Goal: Information Seeking & Learning: Learn about a topic

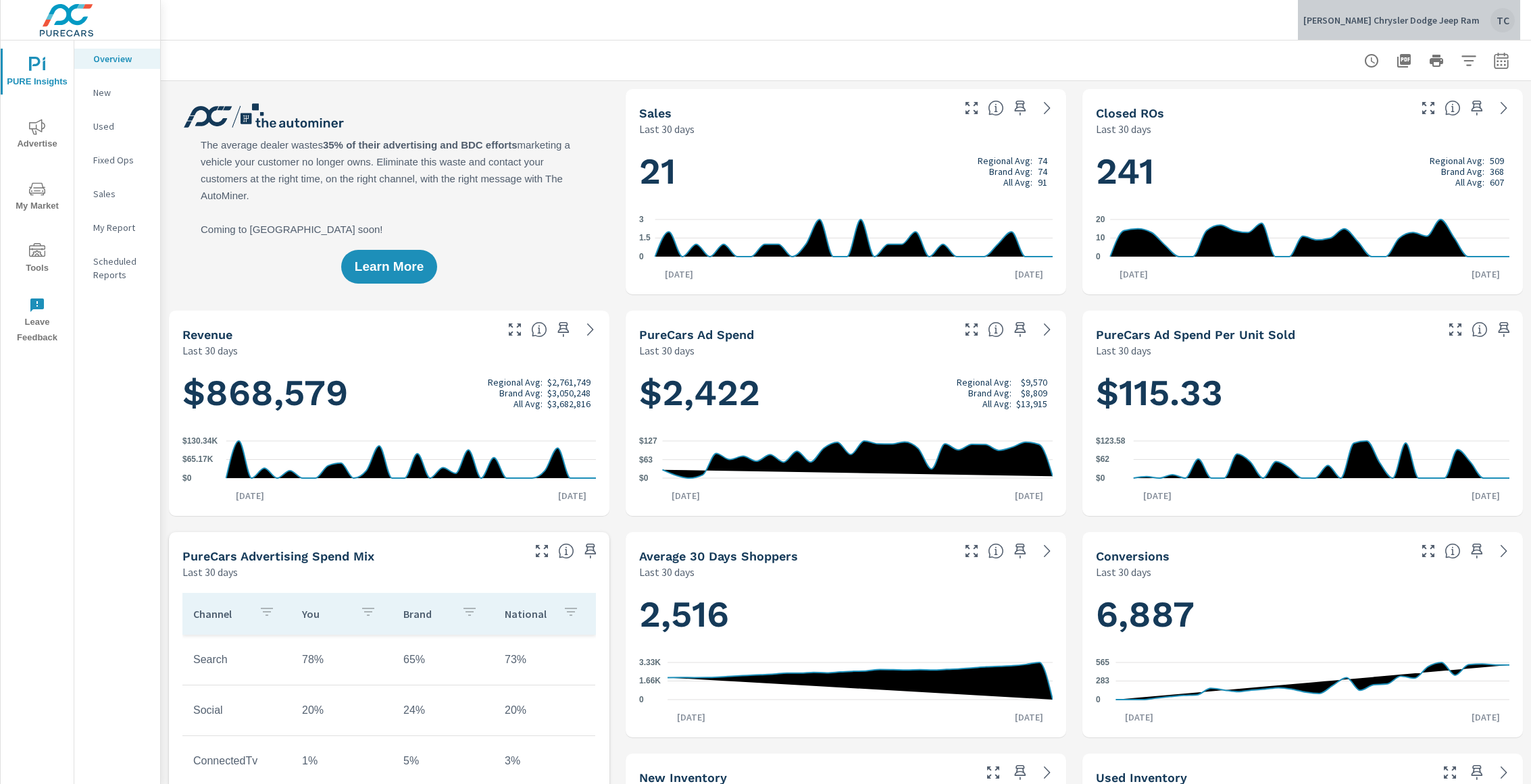
click at [1494, 20] on div "TC" at bounding box center [1502, 20] width 24 height 24
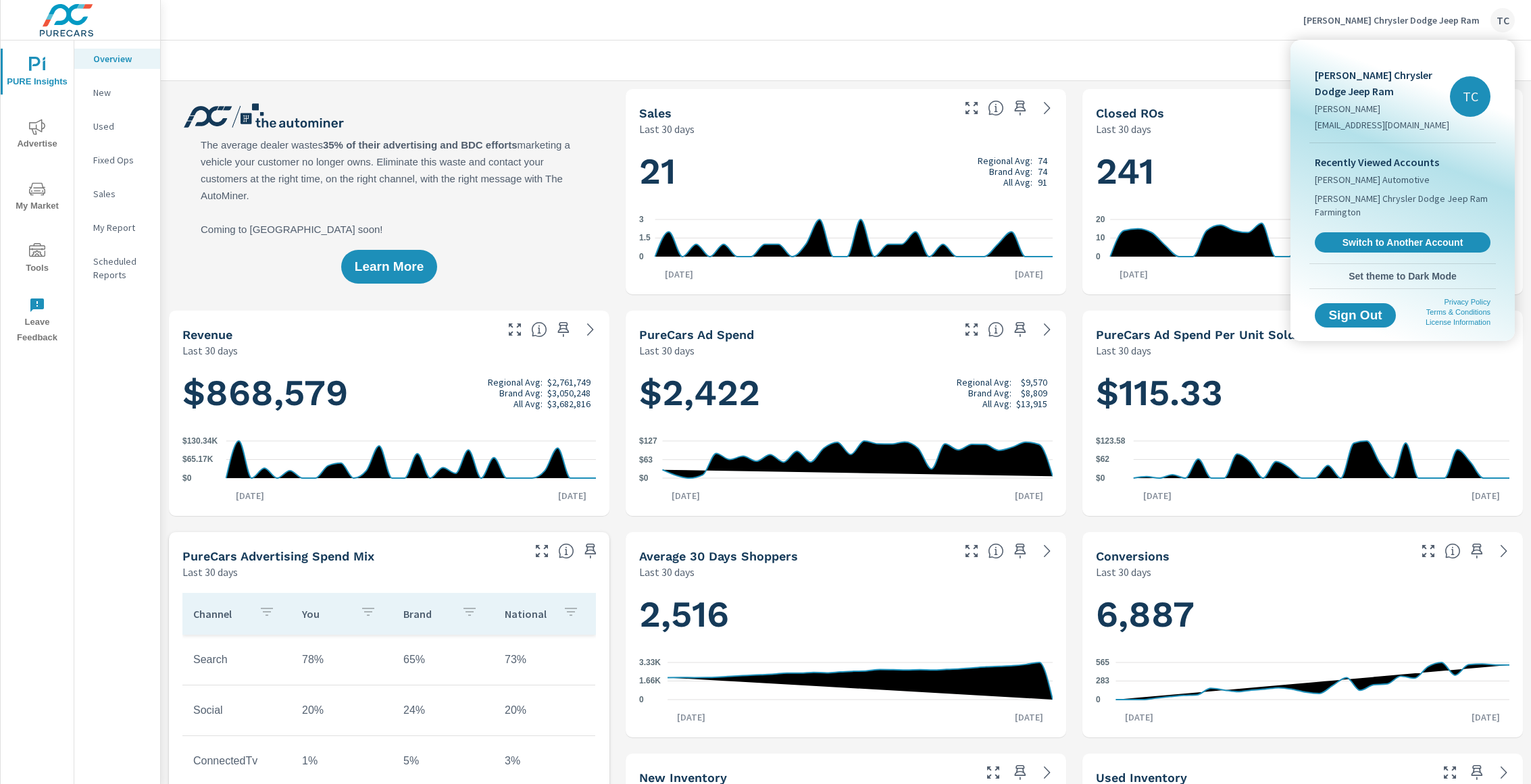
click at [1390, 276] on span "Set theme to Dark Mode" at bounding box center [1402, 276] width 176 height 12
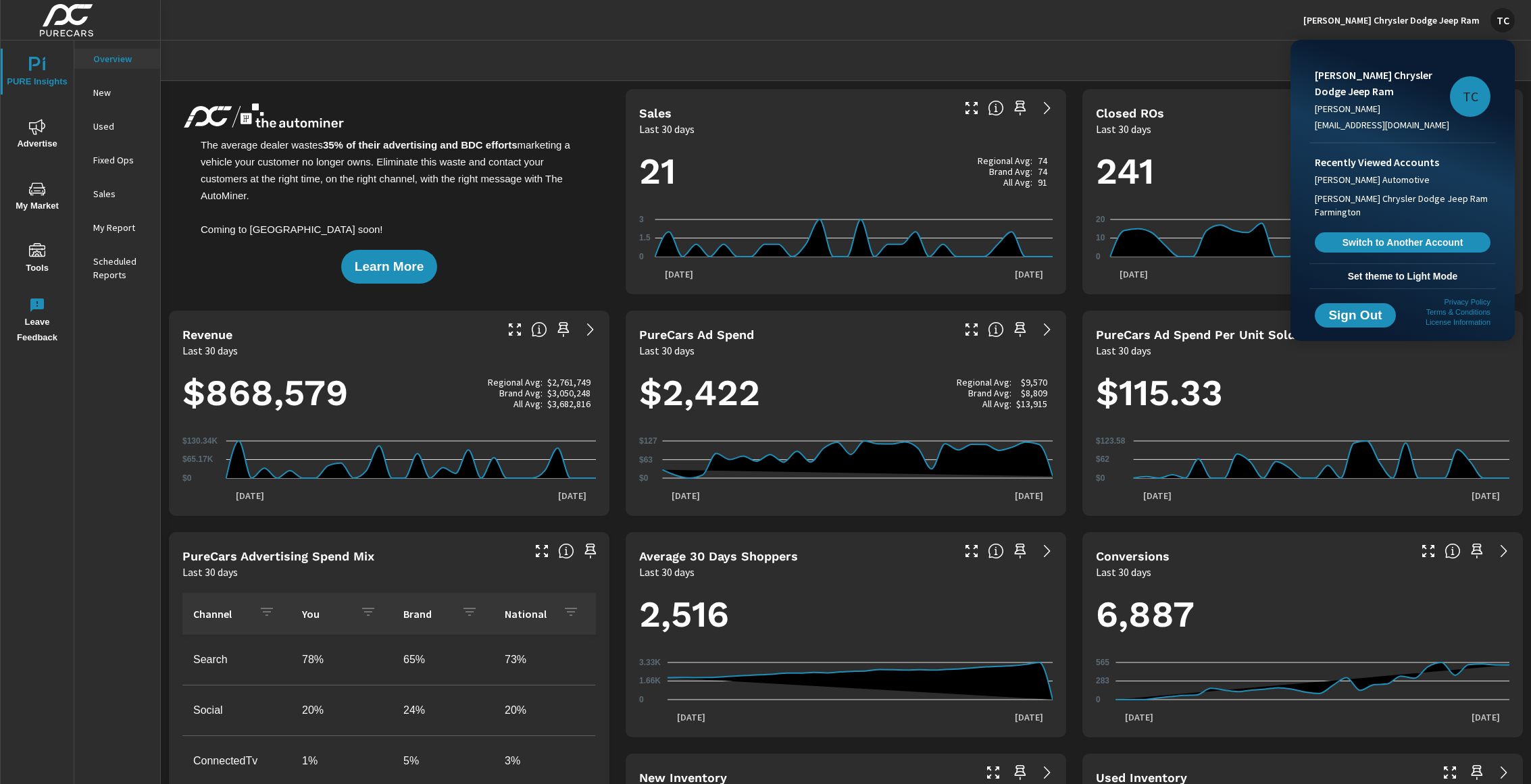
click at [1077, 205] on div at bounding box center [765, 392] width 1531 height 784
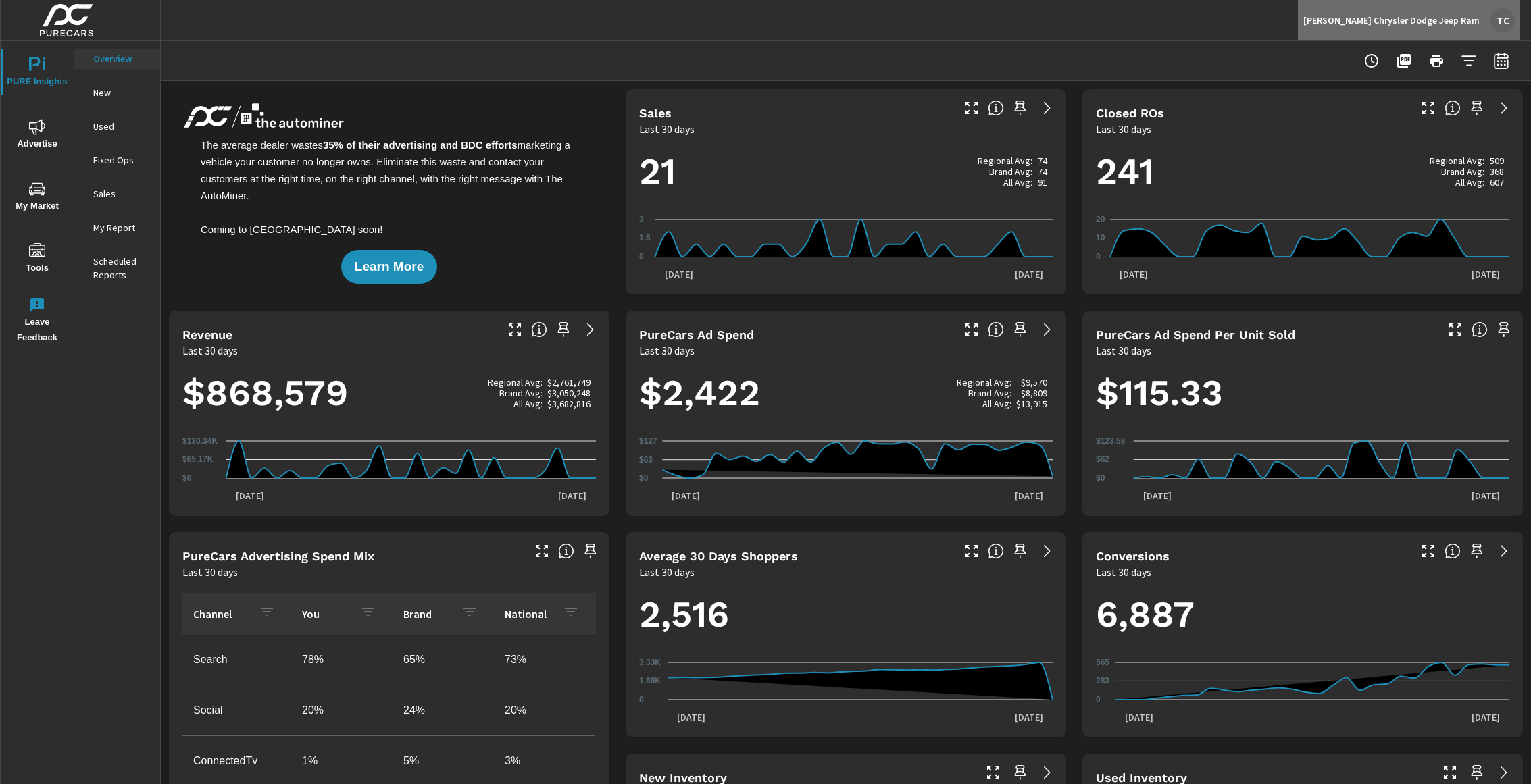
click at [1498, 22] on div "TC" at bounding box center [1502, 20] width 24 height 24
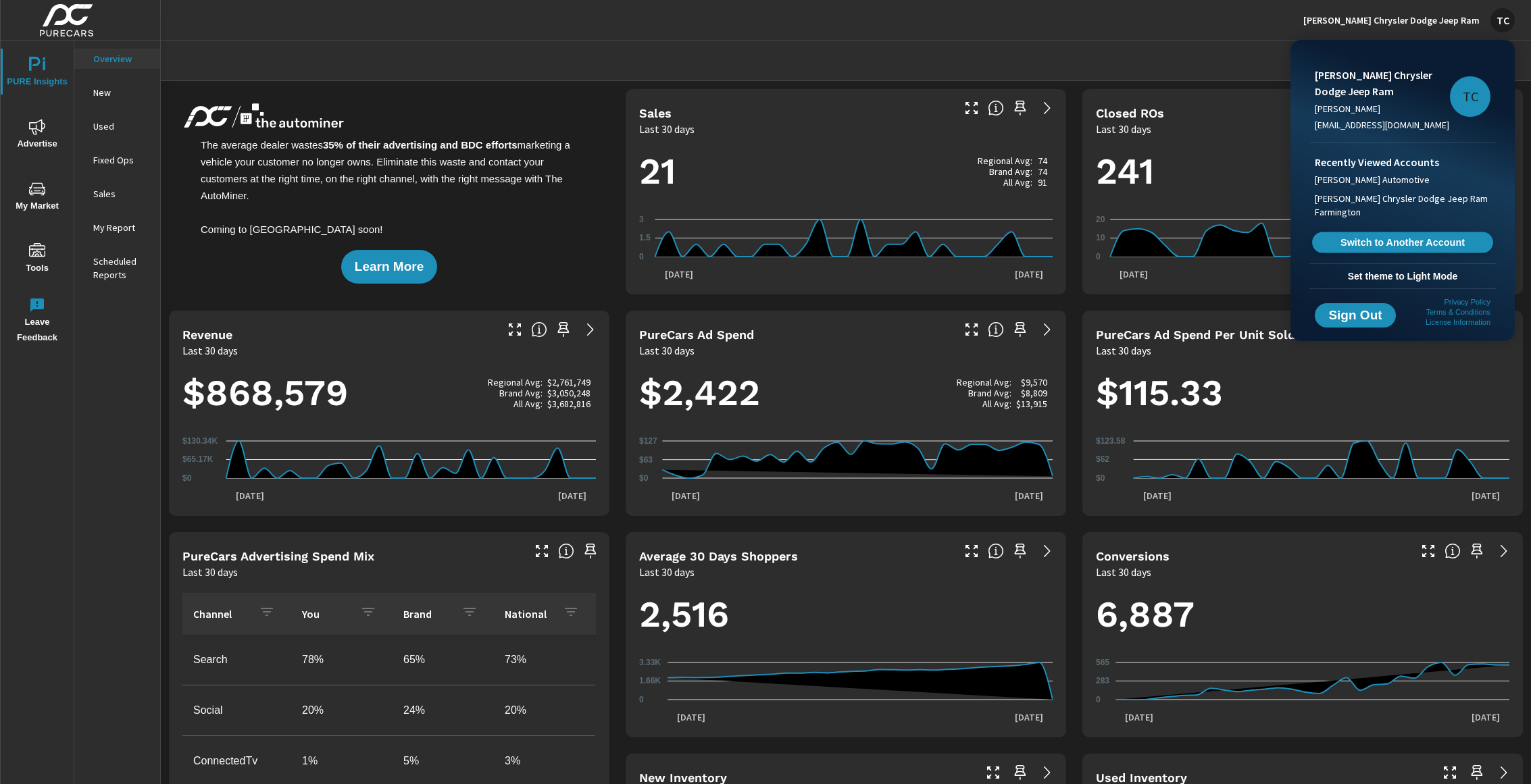
click at [1385, 239] on span "Switch to Another Account" at bounding box center [1401, 243] width 165 height 13
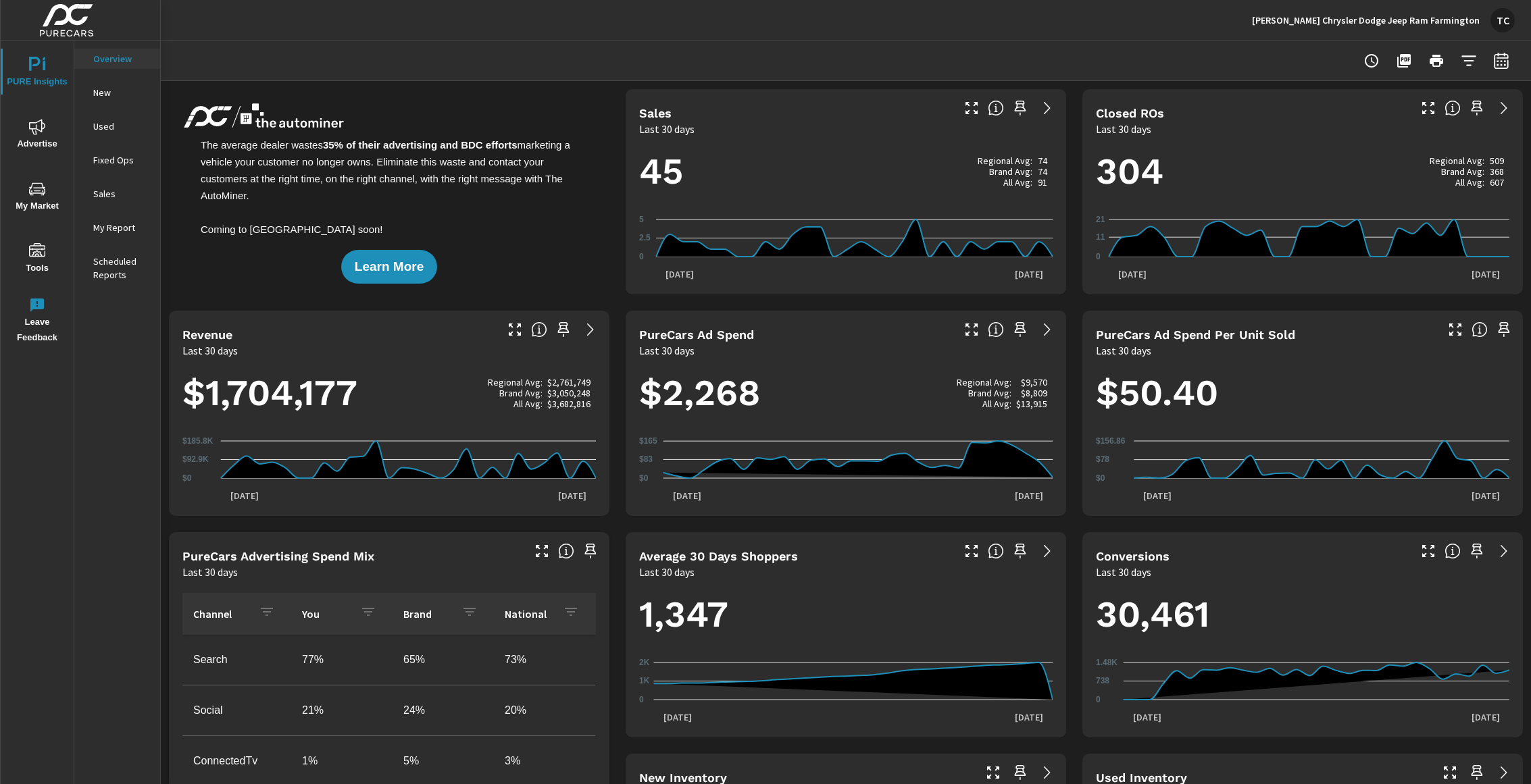
scroll to position [0, 1]
click at [1359, 20] on p "[PERSON_NAME] Chrysler Dodge Jeep Ram Farmington" at bounding box center [1366, 20] width 227 height 12
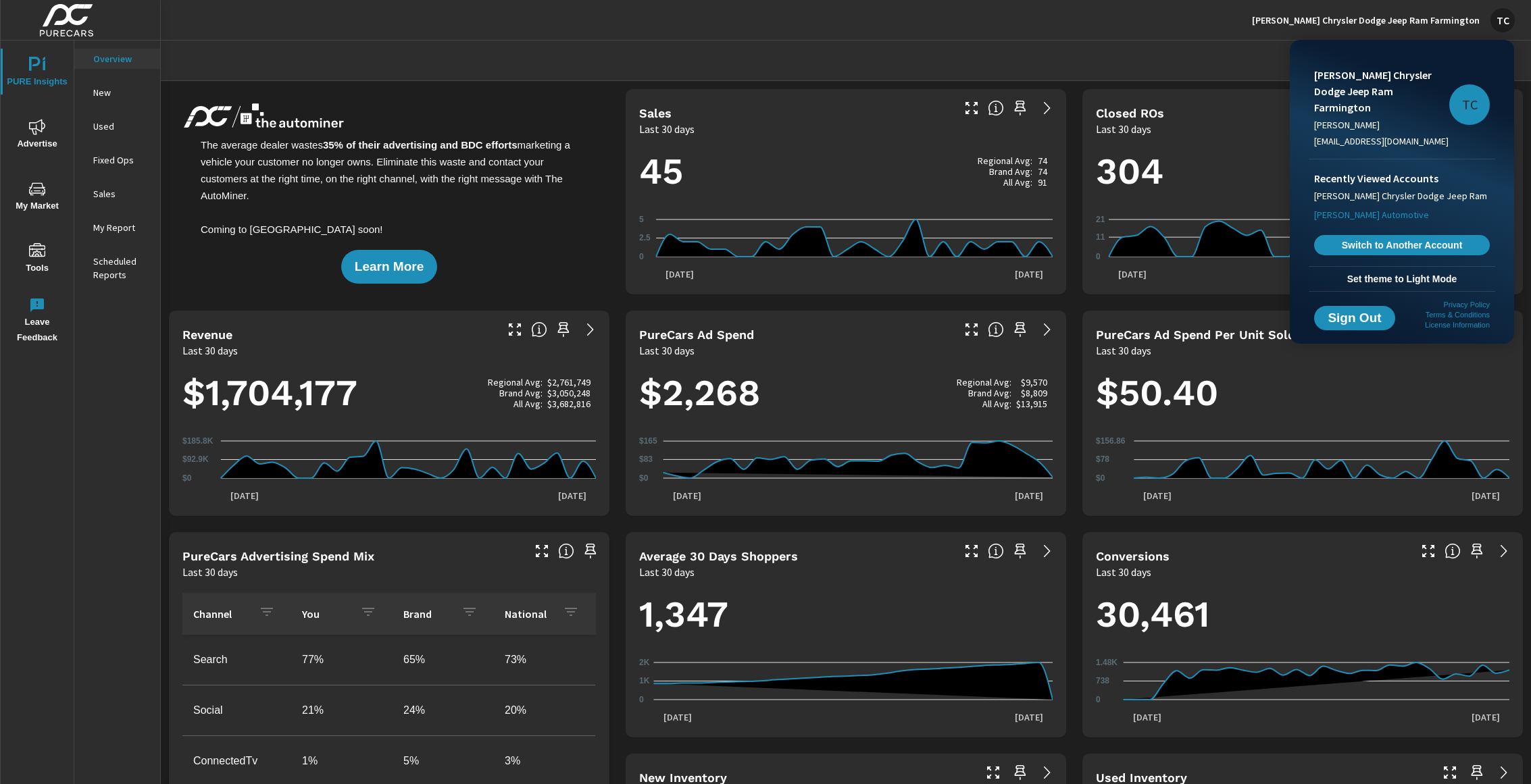
click at [1342, 208] on span "[PERSON_NAME] Automotive" at bounding box center [1370, 215] width 115 height 14
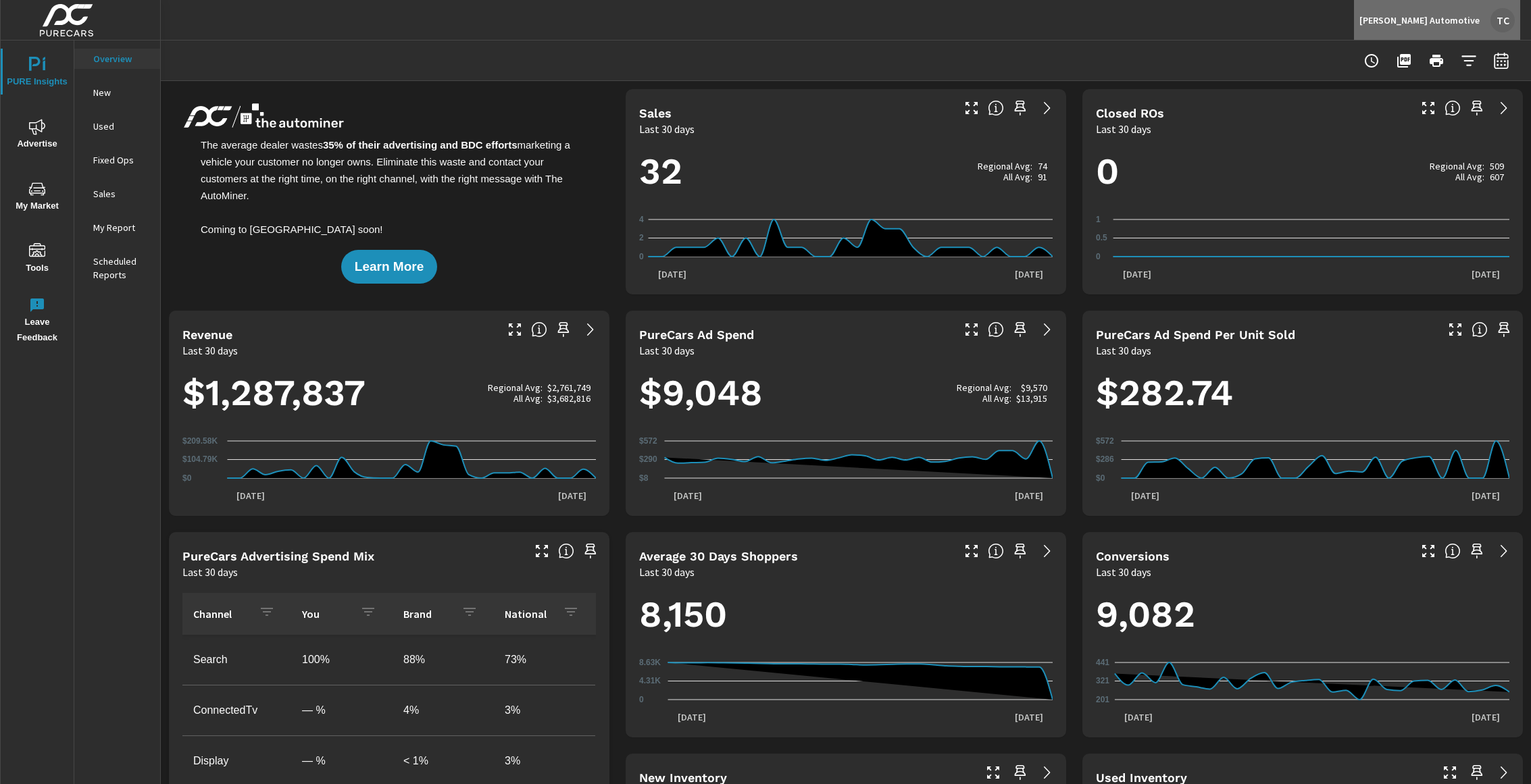
click at [1495, 15] on div "TC" at bounding box center [1502, 20] width 24 height 24
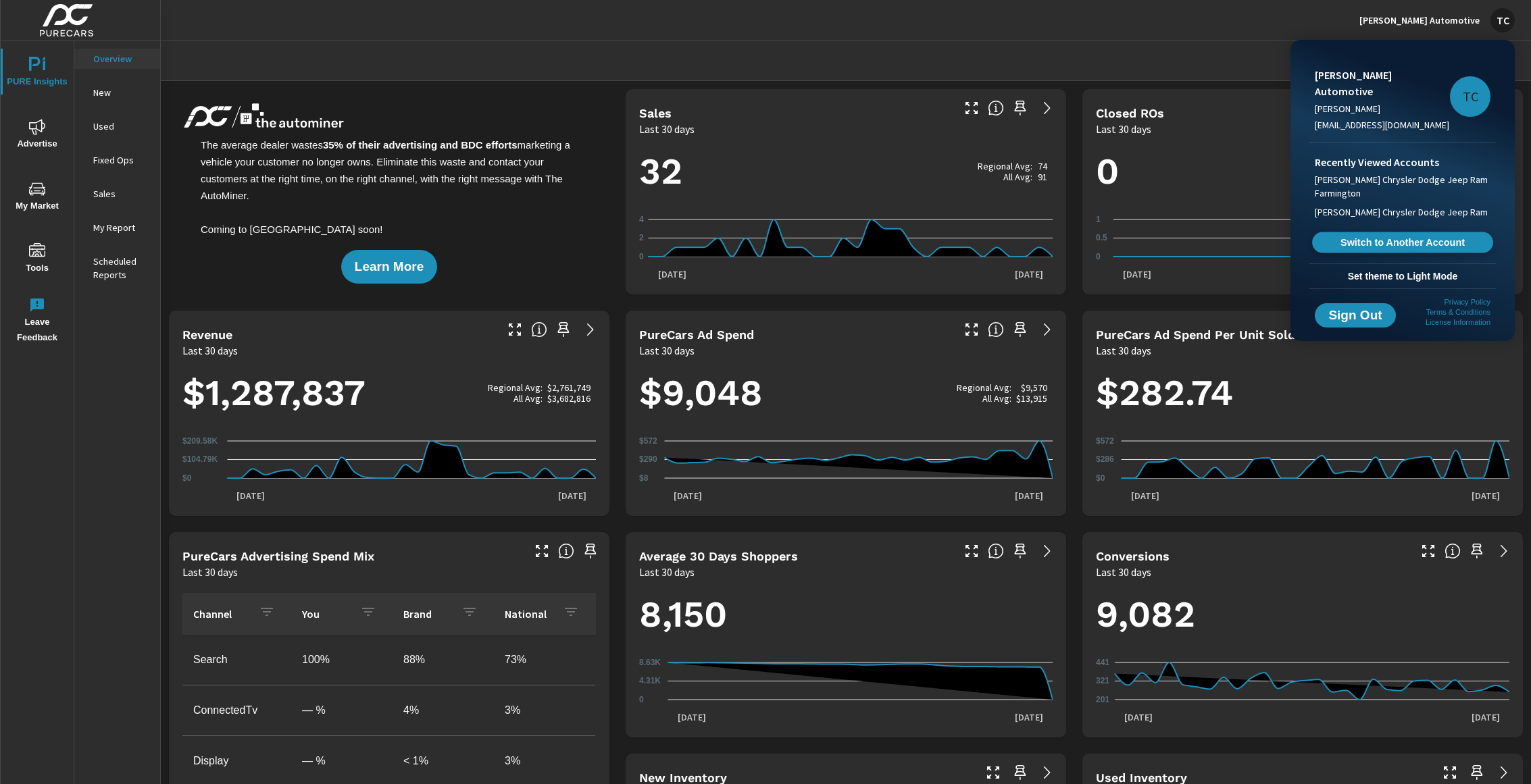
click at [1383, 236] on span "Switch to Another Account" at bounding box center [1401, 243] width 165 height 13
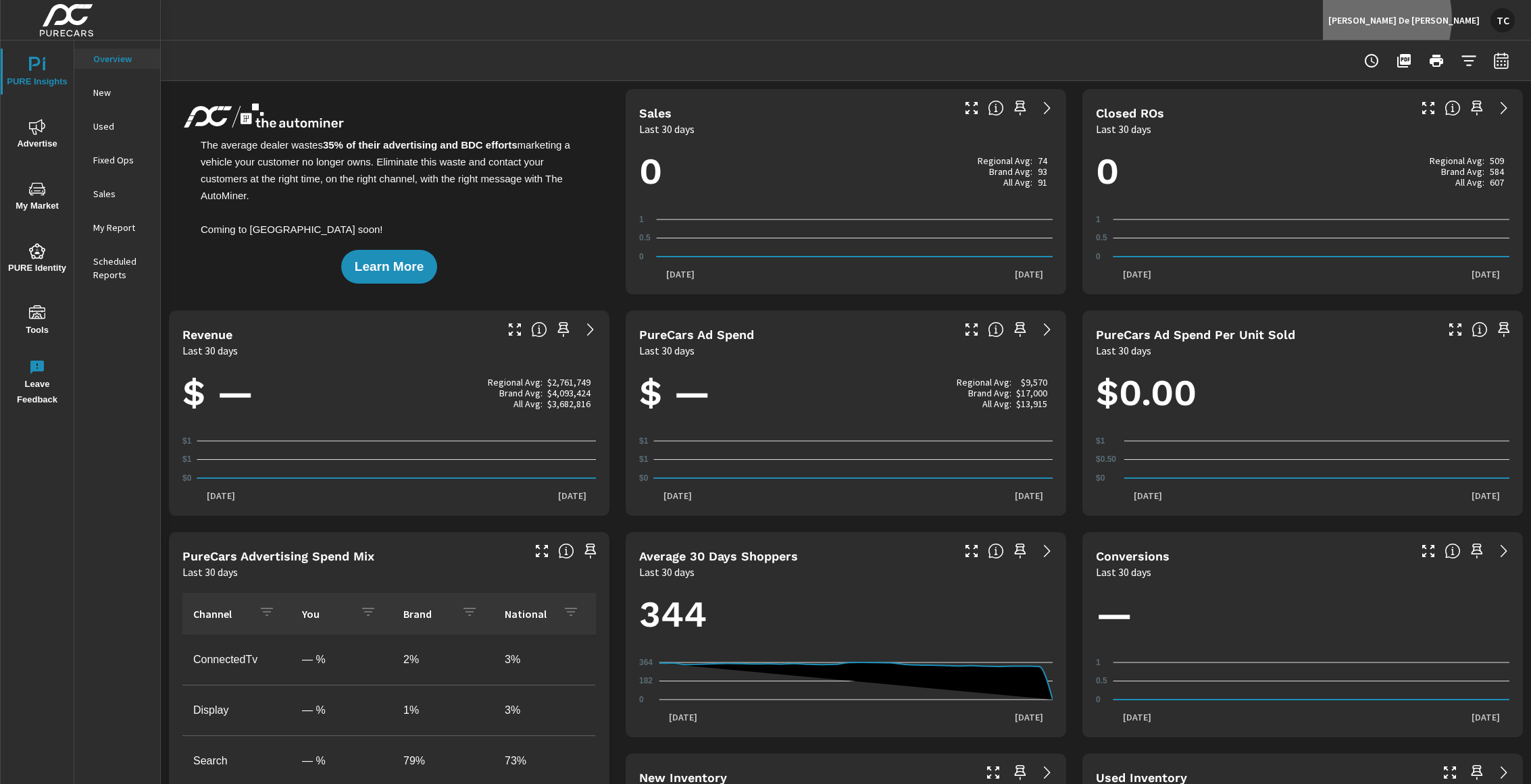
click at [1429, 18] on p "[PERSON_NAME] De [PERSON_NAME]" at bounding box center [1404, 20] width 152 height 12
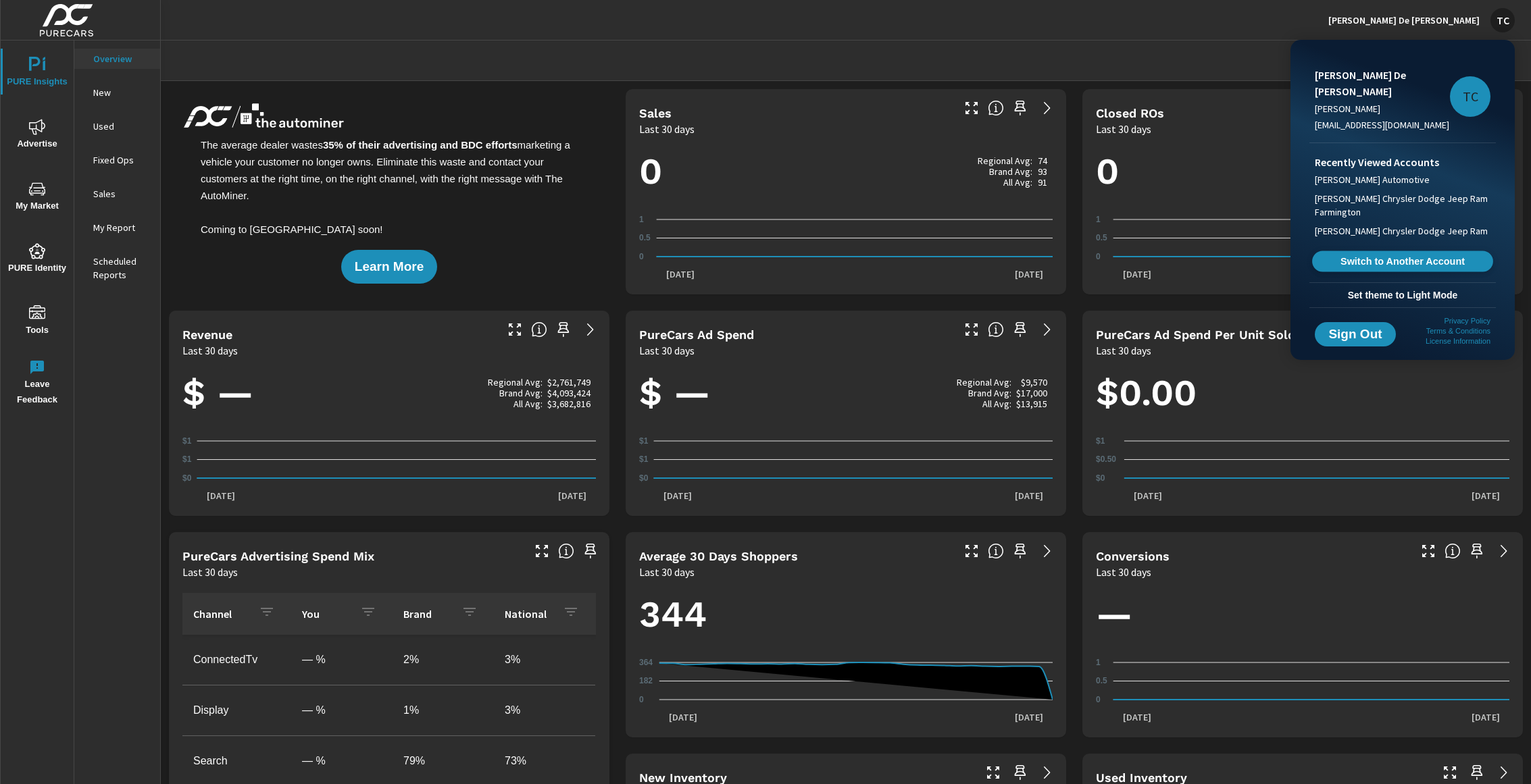
click at [1388, 255] on span "Switch to Another Account" at bounding box center [1401, 262] width 165 height 13
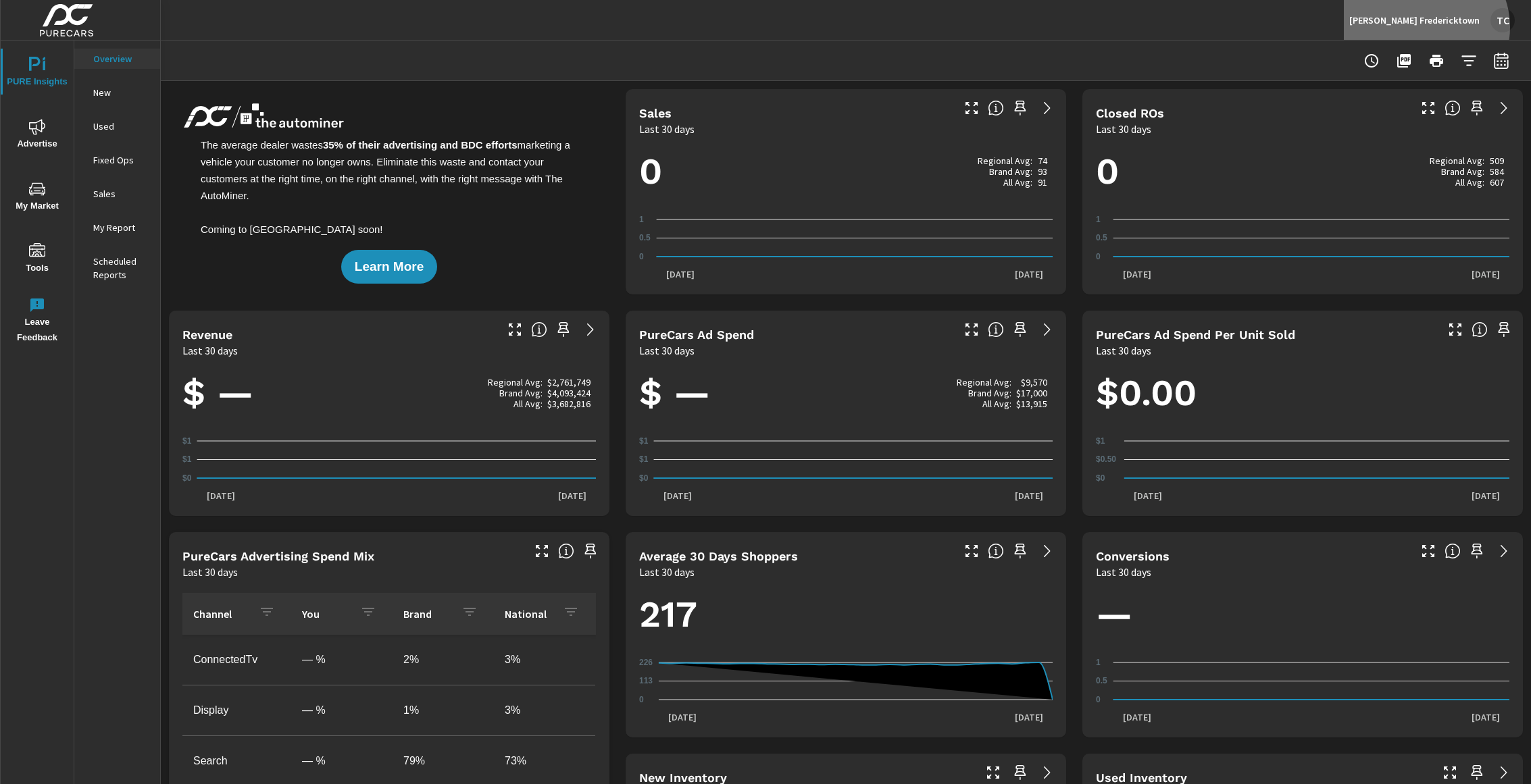
click at [1447, 28] on div "[PERSON_NAME] Fredericktown TC" at bounding box center [1431, 20] width 165 height 24
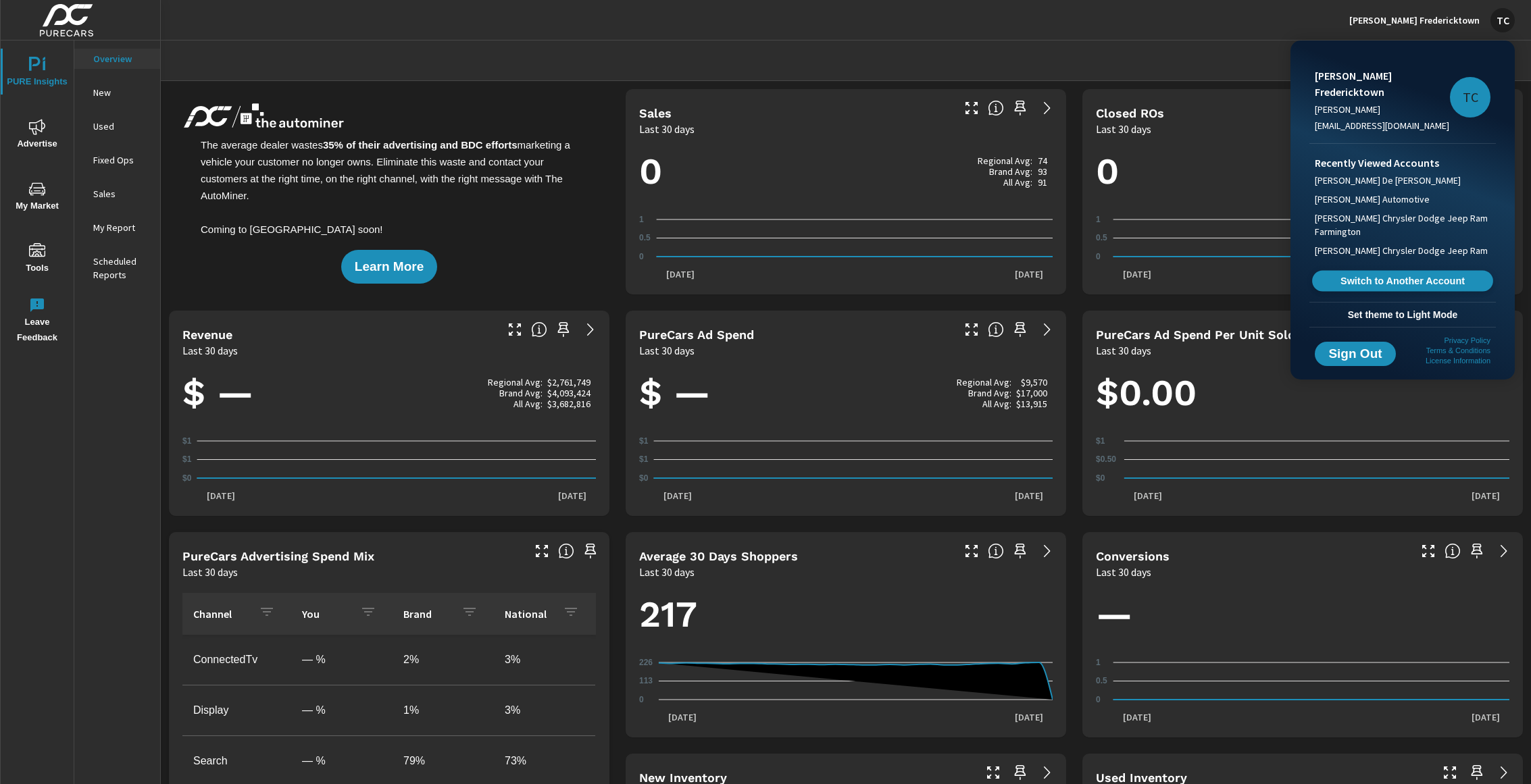
click at [1370, 275] on span "Switch to Another Account" at bounding box center [1401, 281] width 165 height 13
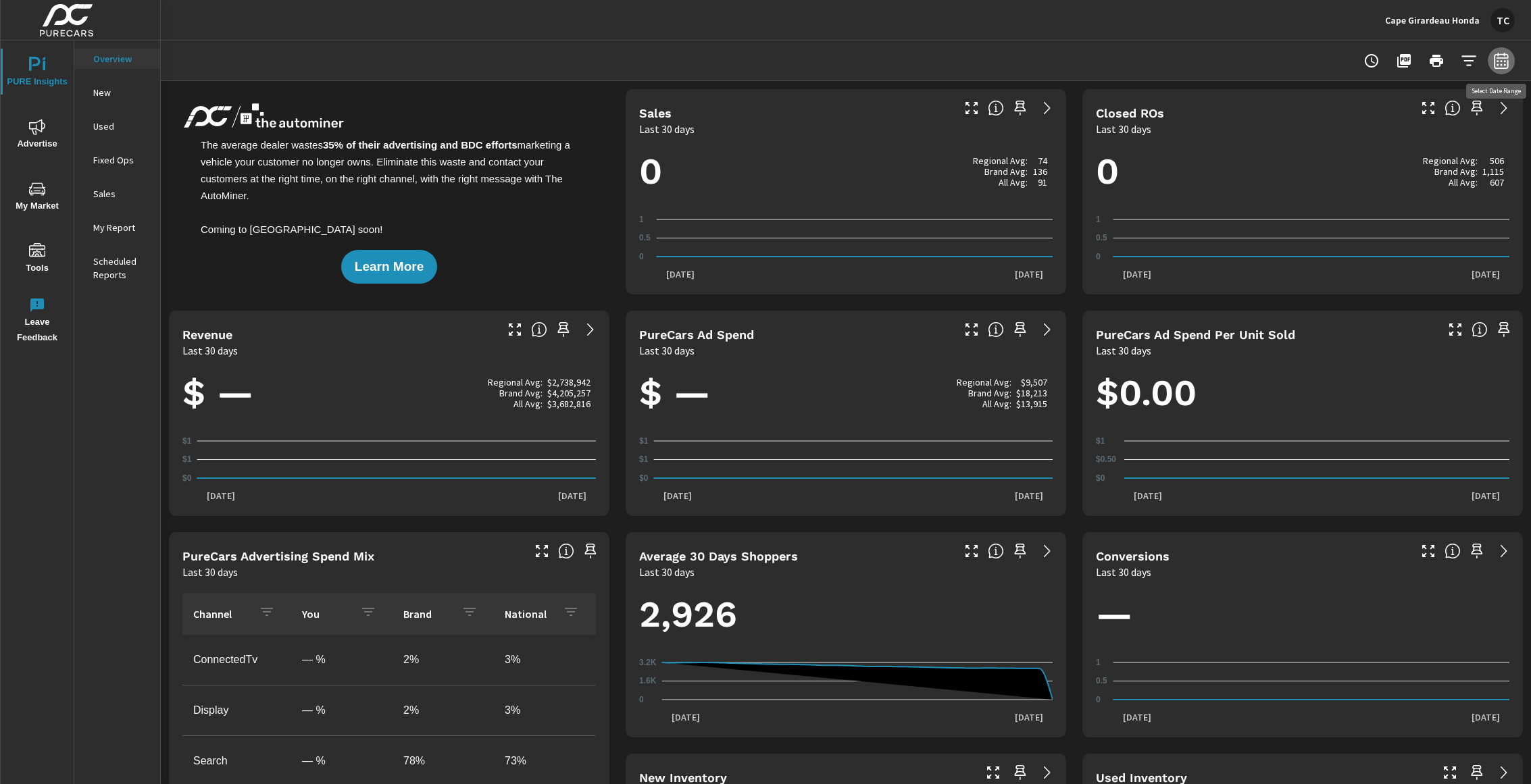
click at [1500, 66] on icon "button" at bounding box center [1501, 60] width 16 height 16
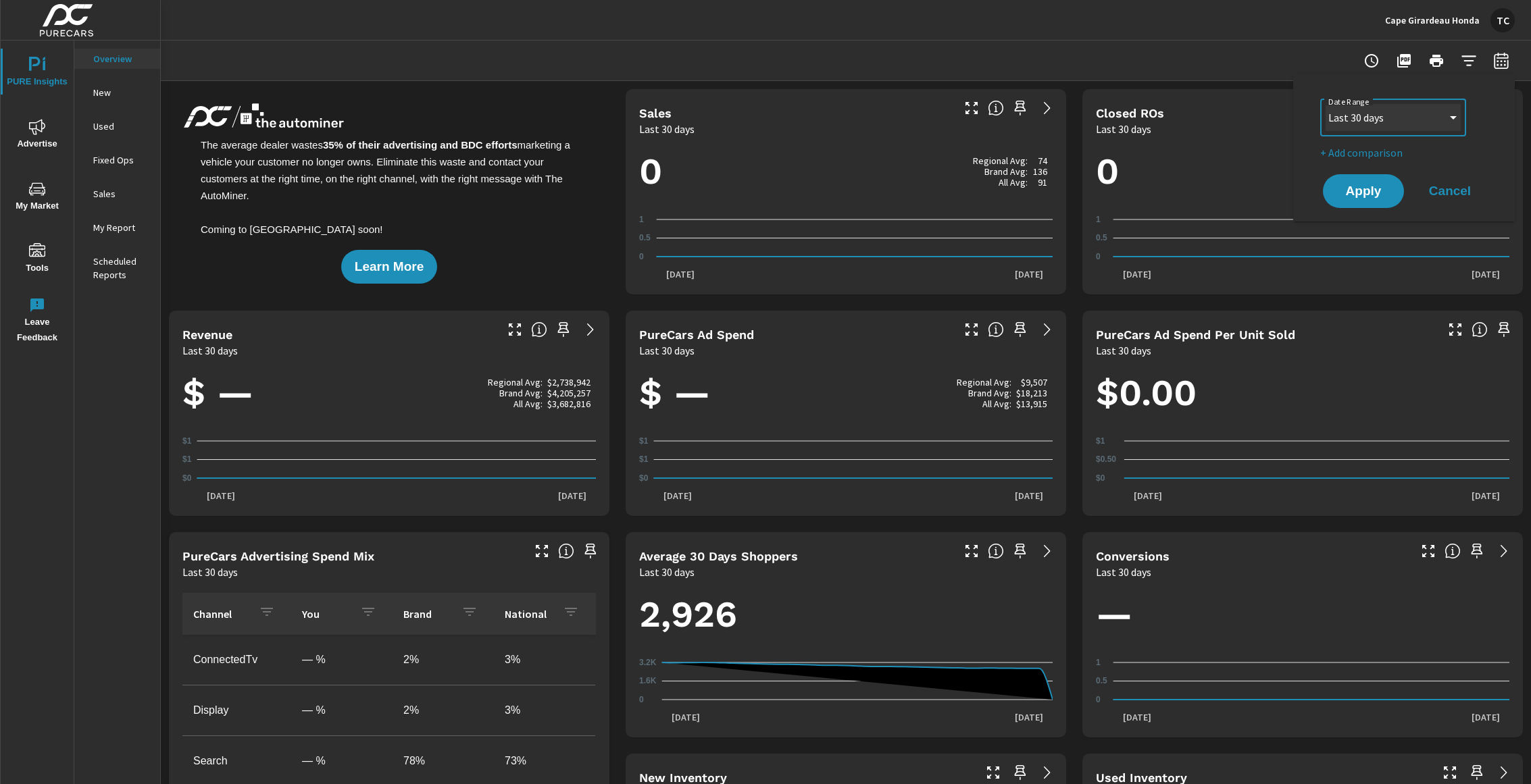
select select "Last 180 days"
click at [1368, 186] on span "Apply" at bounding box center [1362, 191] width 55 height 13
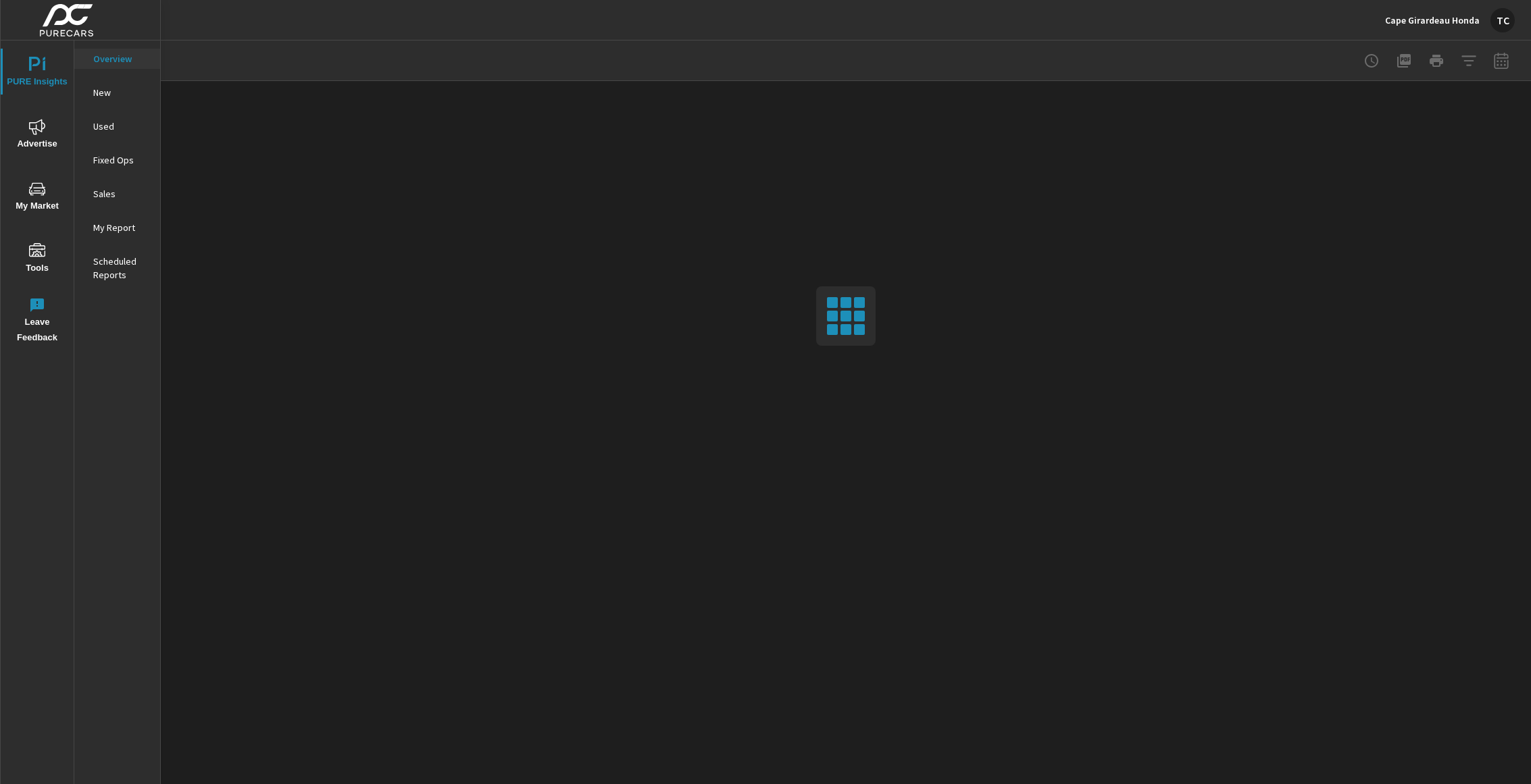
scroll to position [-1, 0]
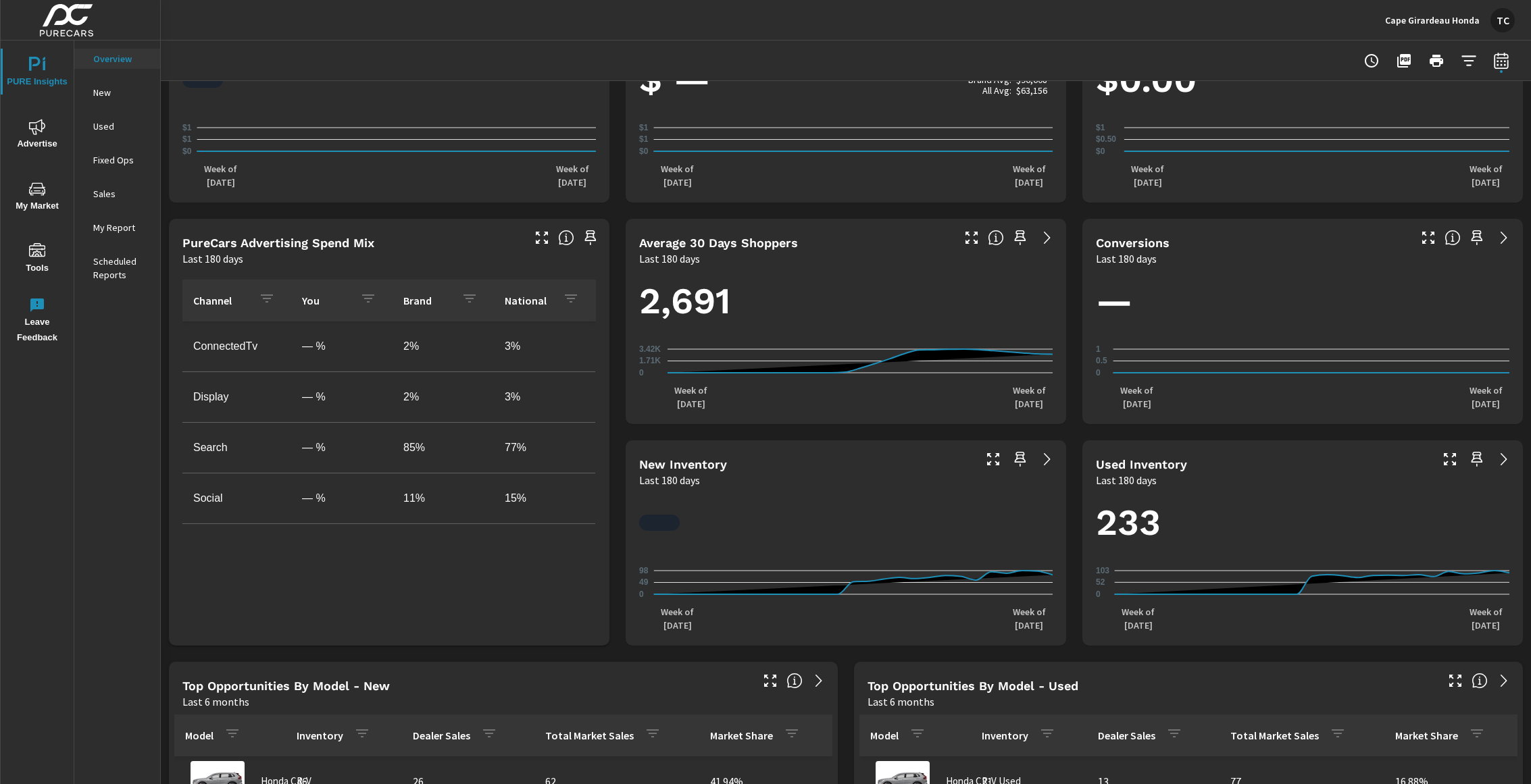
scroll to position [314, 0]
click at [956, 540] on h1 "289" at bounding box center [845, 521] width 413 height 46
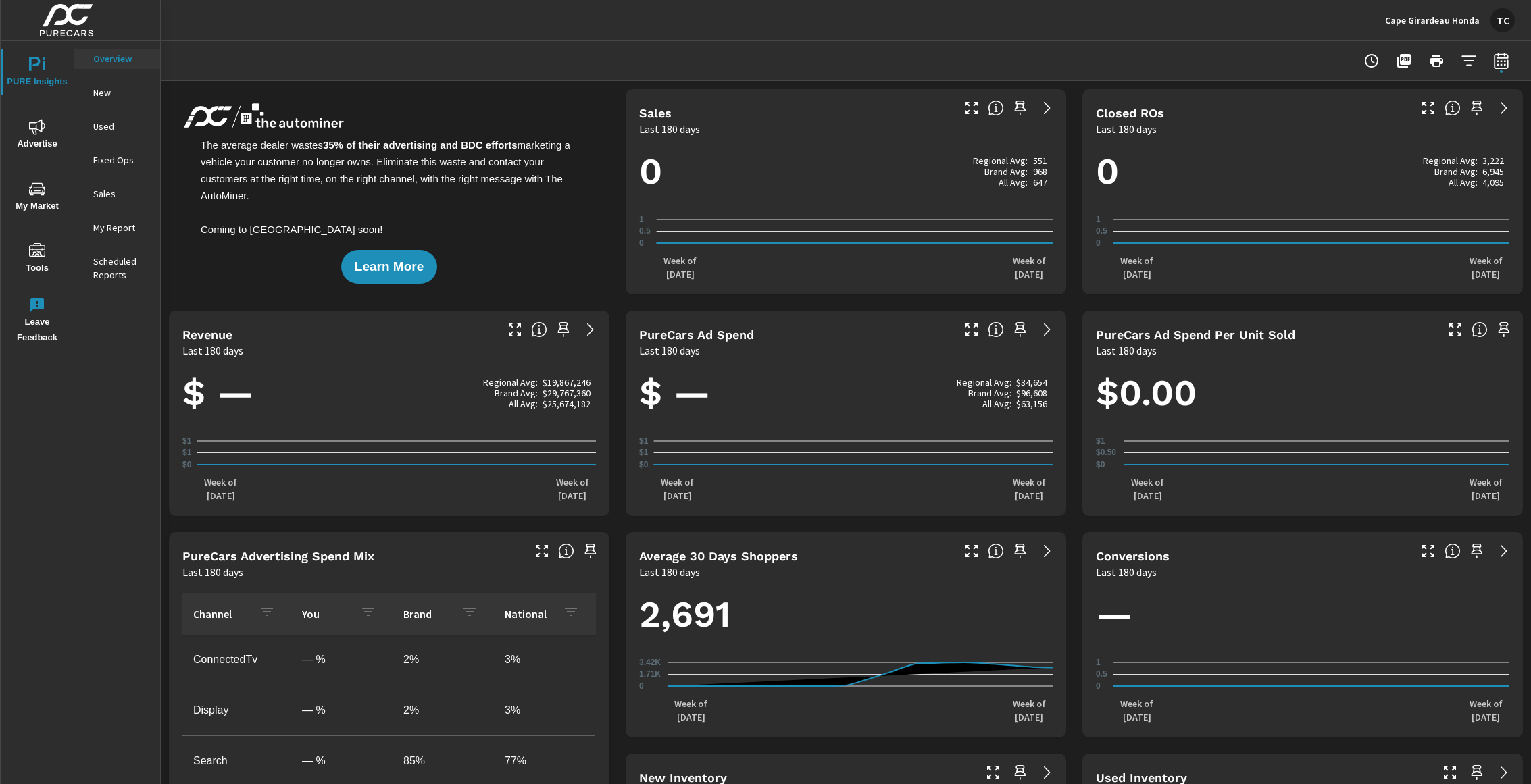
scroll to position [0, 0]
click at [1476, 19] on p "Cape Girardeau Honda" at bounding box center [1432, 20] width 95 height 12
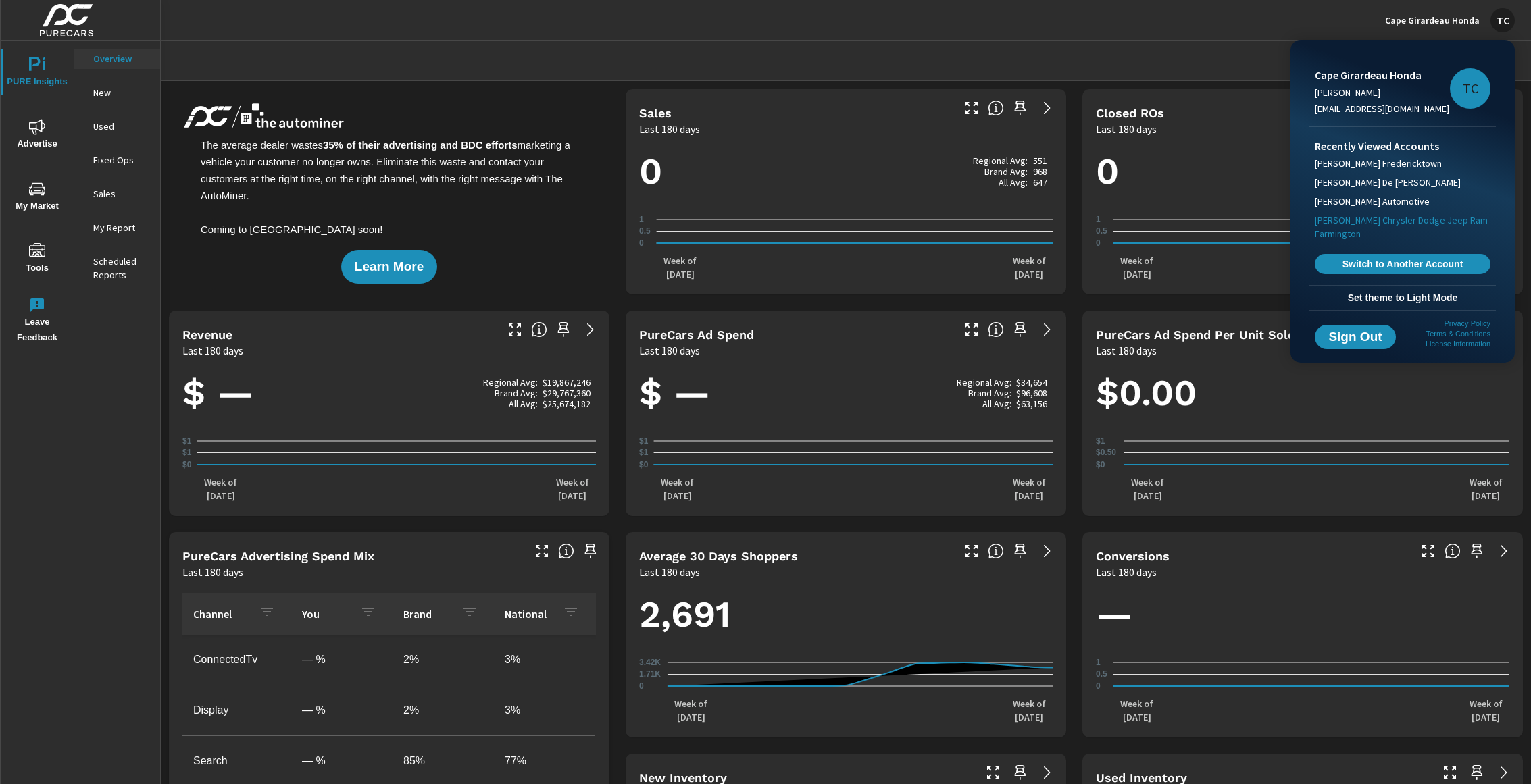
click at [1377, 218] on span "[PERSON_NAME] Chrysler Dodge Jeep Ram Farmington" at bounding box center [1402, 227] width 176 height 27
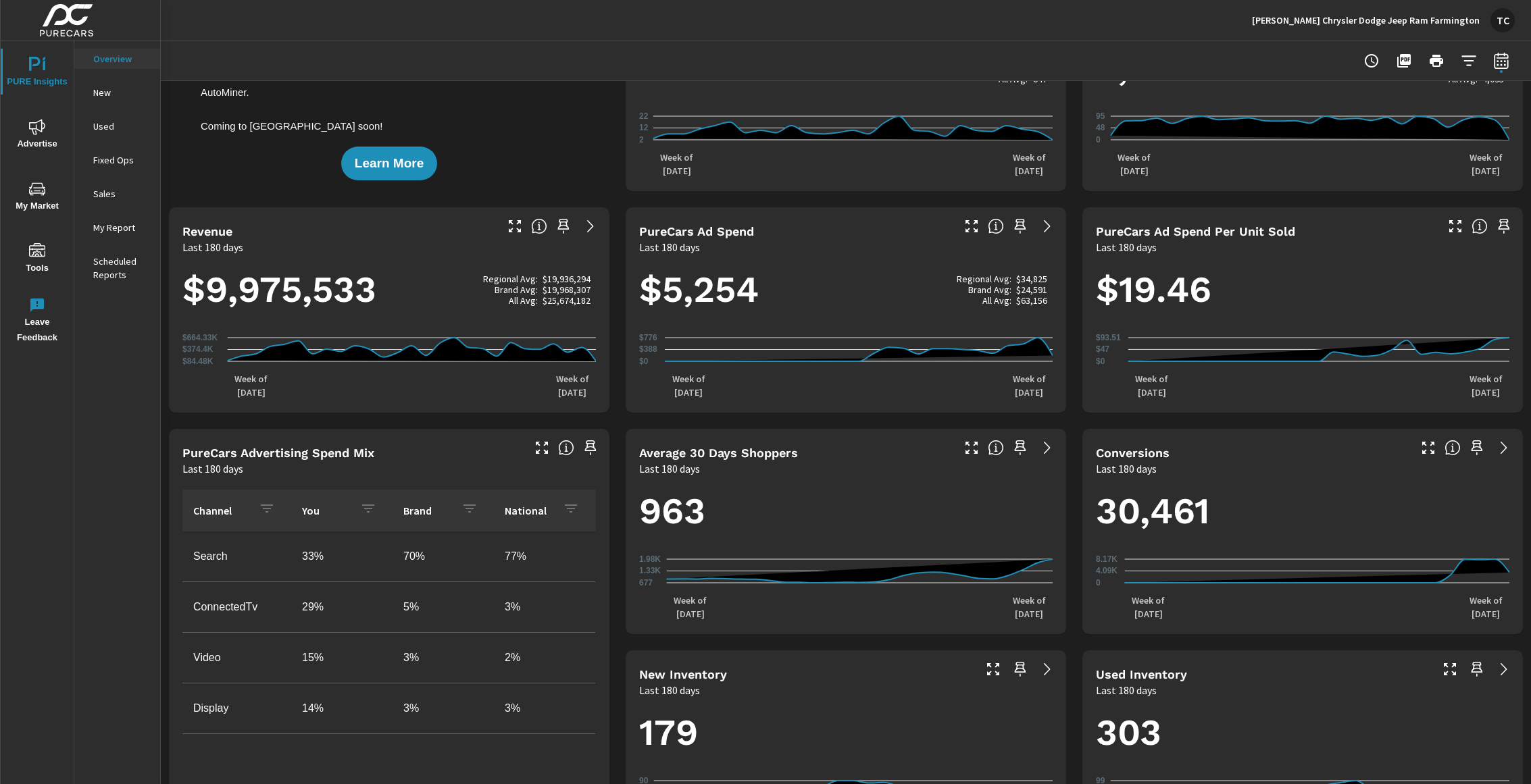
scroll to position [85, 0]
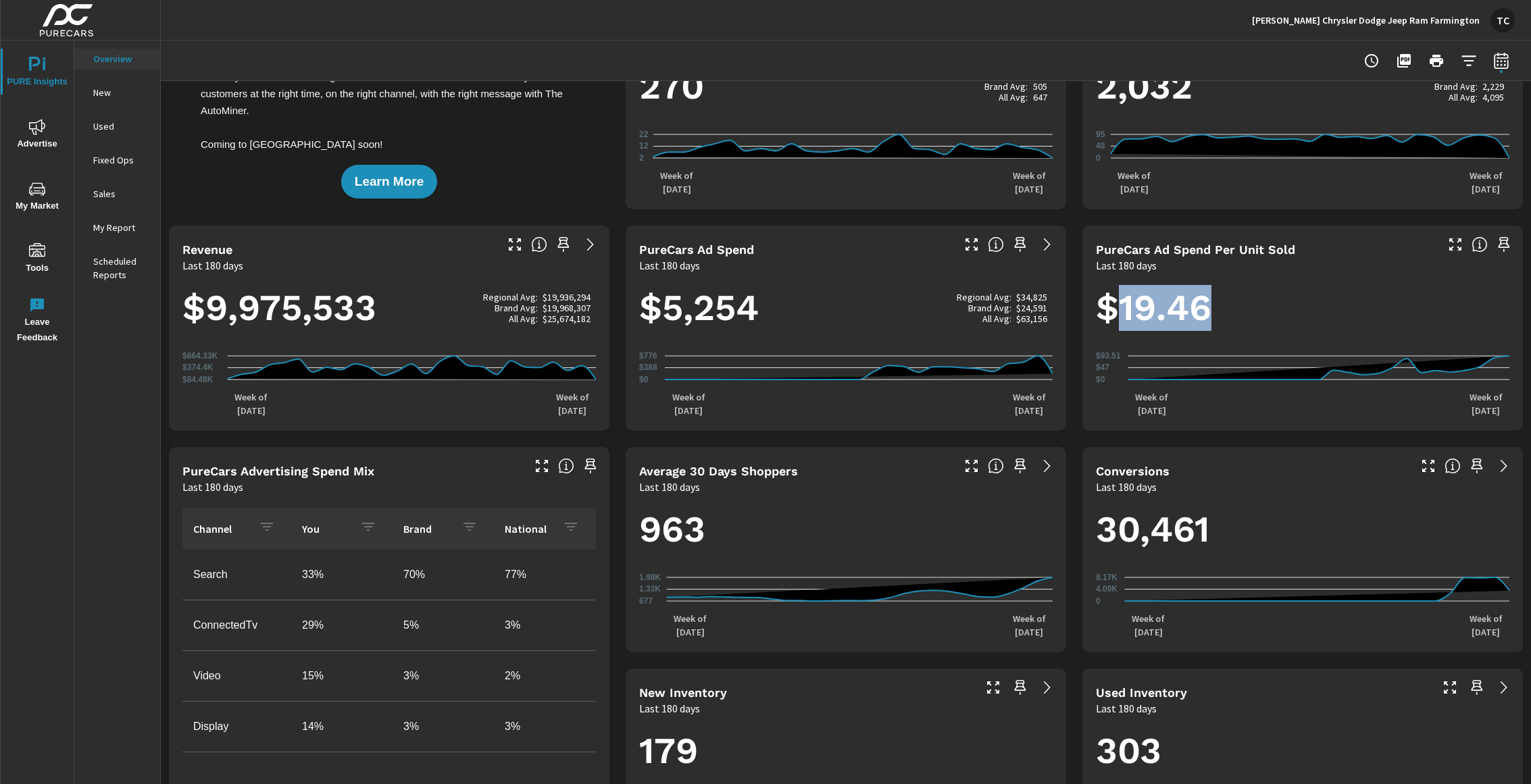
drag, startPoint x: 1123, startPoint y: 315, endPoint x: 1225, endPoint y: 319, distance: 102.1
click at [1225, 319] on h1 "$19.46" at bounding box center [1303, 308] width 413 height 46
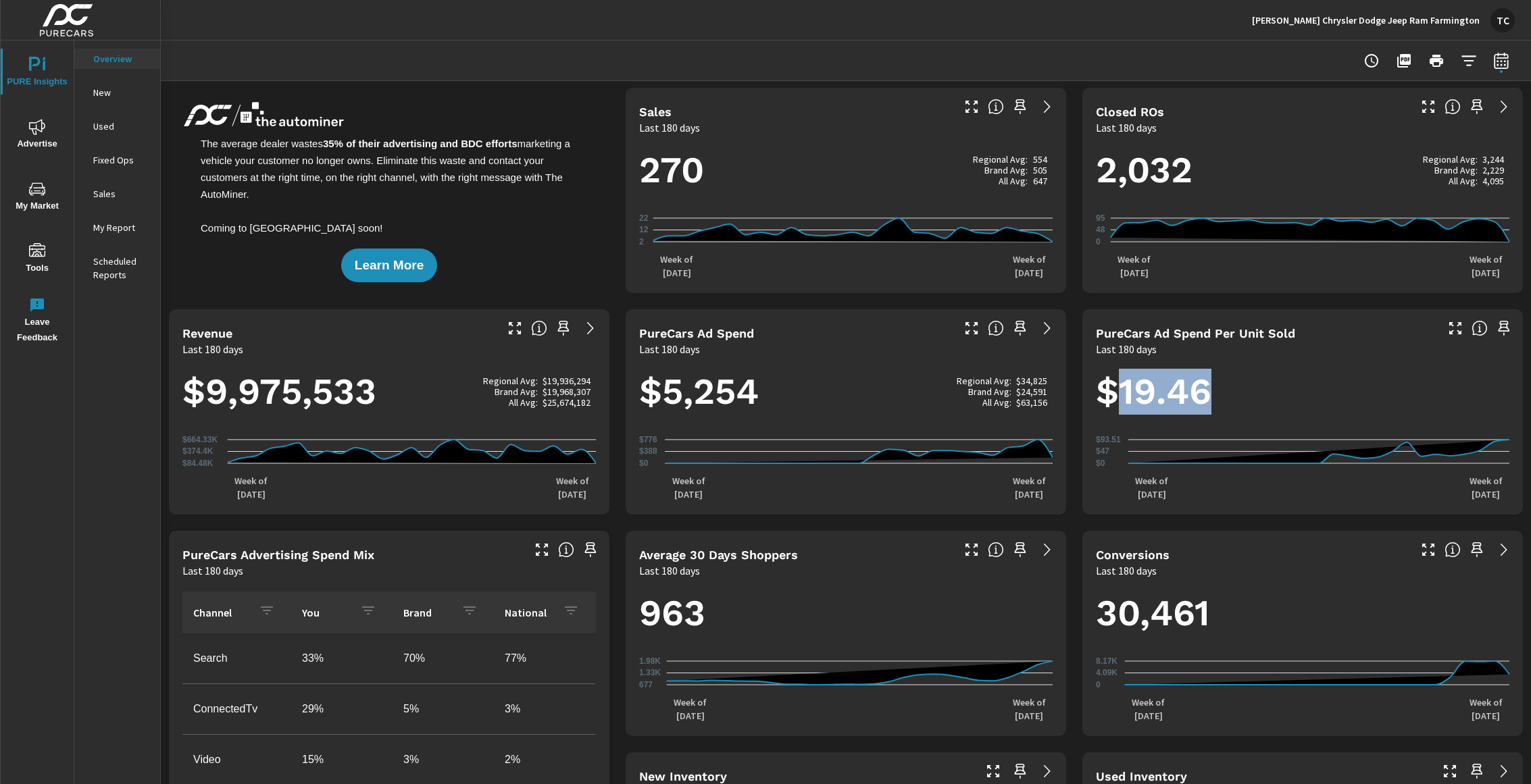
scroll to position [0, 0]
click at [1283, 362] on div "$19.46 $0 $47 $93.51 Week of Mar 30th Week of Sep 28th" at bounding box center [1303, 437] width 440 height 158
click at [107, 161] on p "Fixed Ops" at bounding box center [121, 160] width 56 height 14
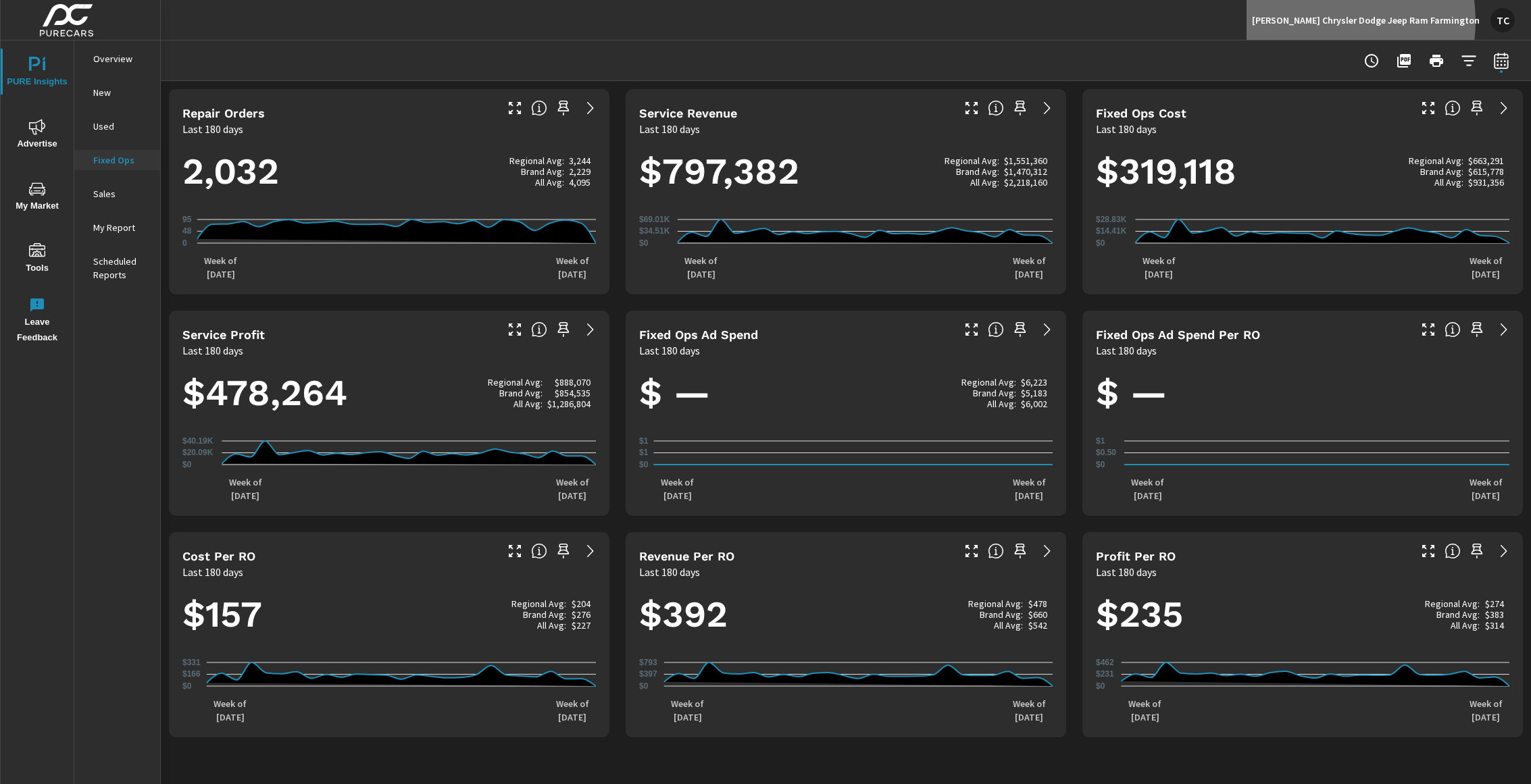
click at [1368, 21] on p "[PERSON_NAME] Chrysler Dodge Jeep Ram Farmington" at bounding box center [1366, 20] width 227 height 12
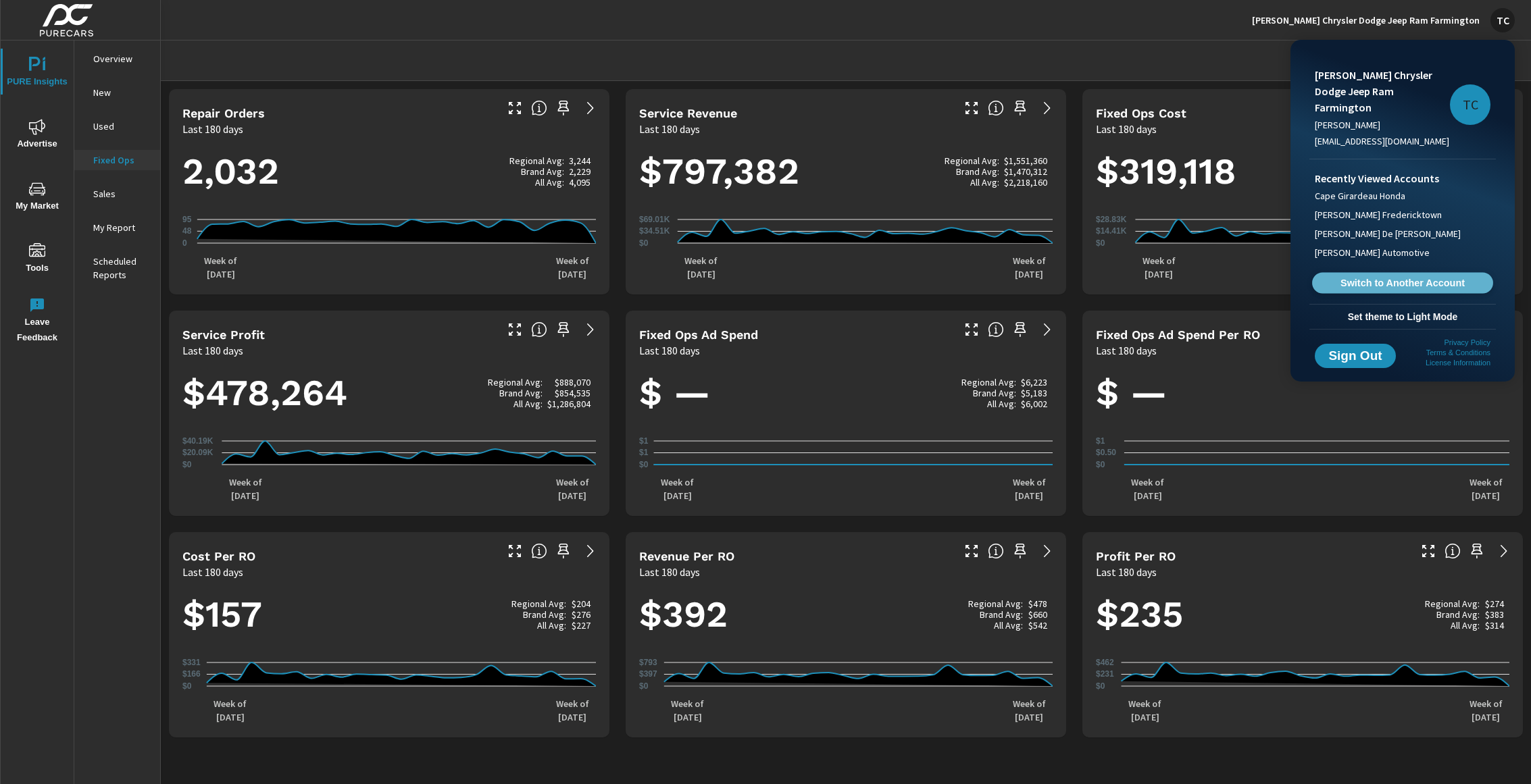
click at [1378, 277] on span "Switch to Another Account" at bounding box center [1401, 283] width 165 height 13
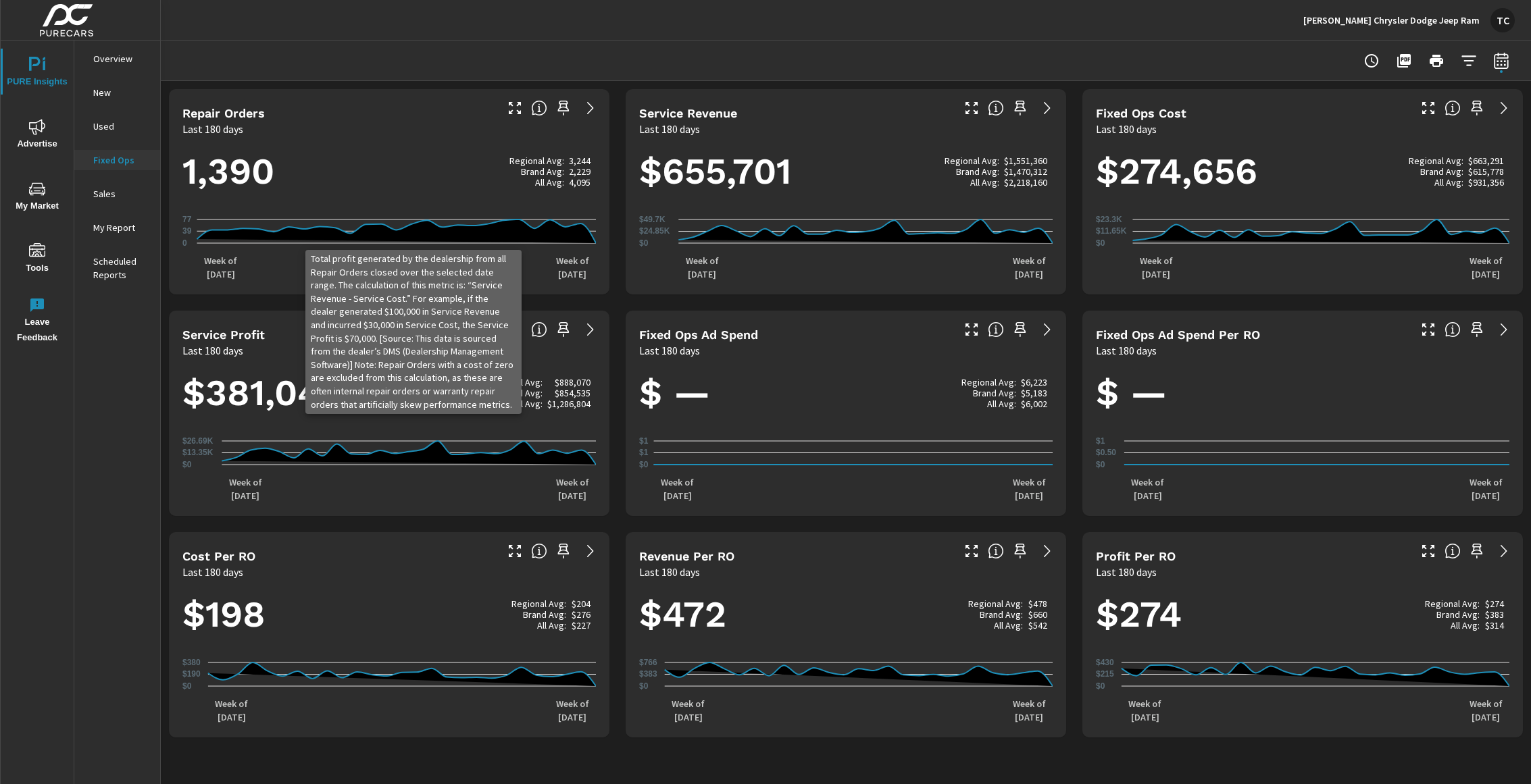
click at [613, 456] on div "Repair Orders Last 180 days 1,390 Regional Avg: 3,244 Brand Avg: 2,229 All Avg:…" at bounding box center [845, 413] width 1370 height 665
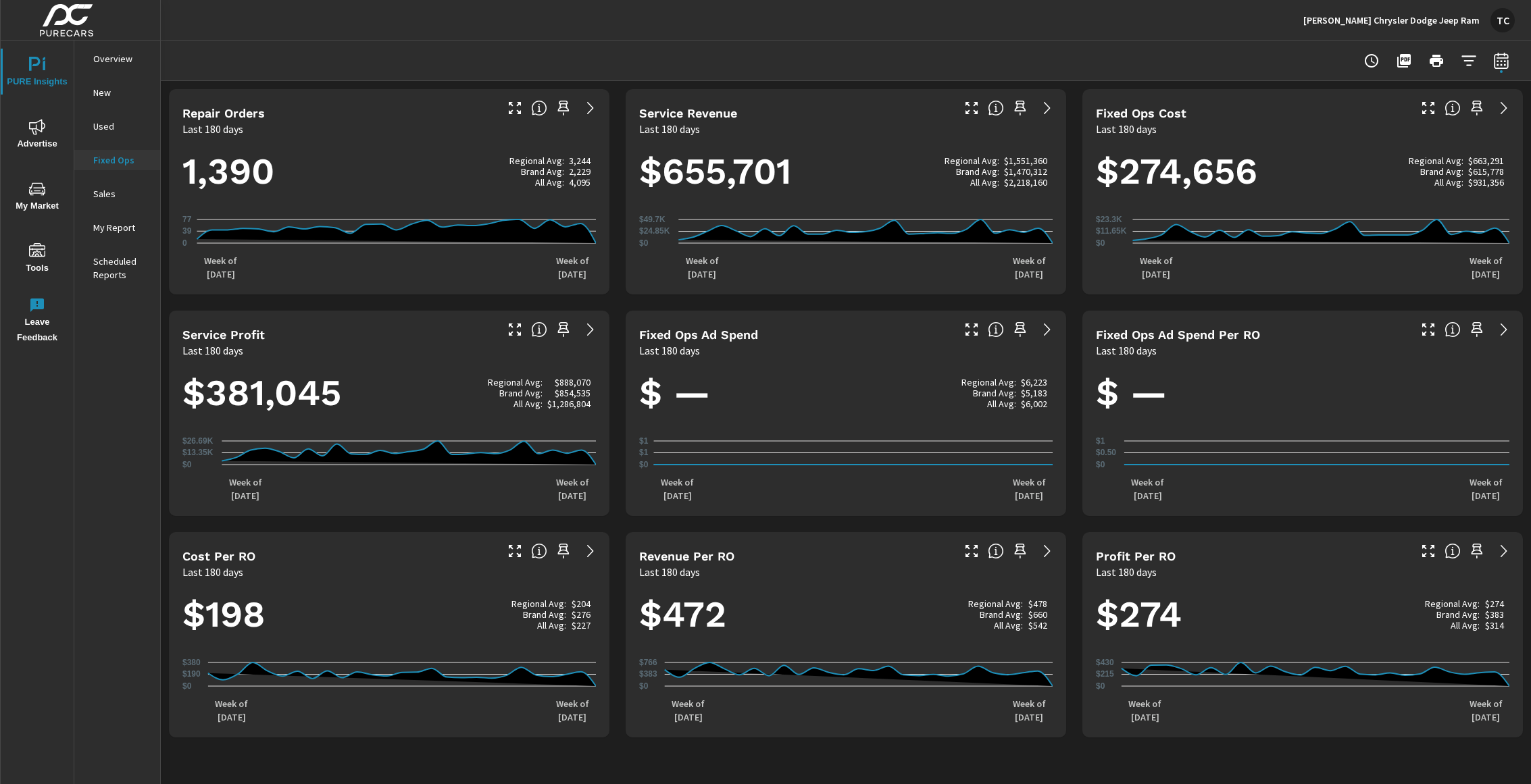
click at [1501, 32] on button "Pettus Chrysler Dodge Jeep Ram TC" at bounding box center [1409, 20] width 222 height 40
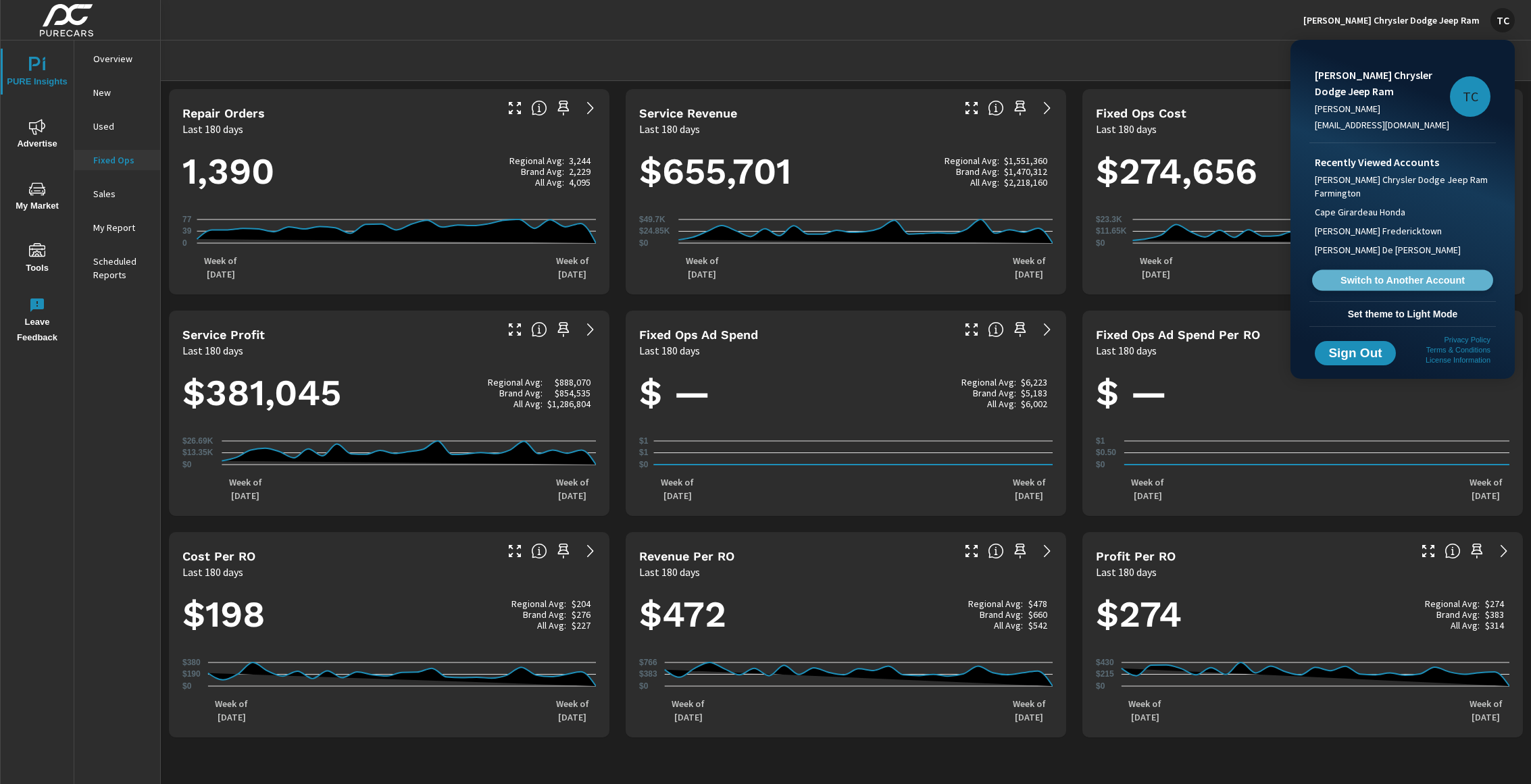
click at [1399, 280] on span "Switch to Another Account" at bounding box center [1401, 281] width 165 height 13
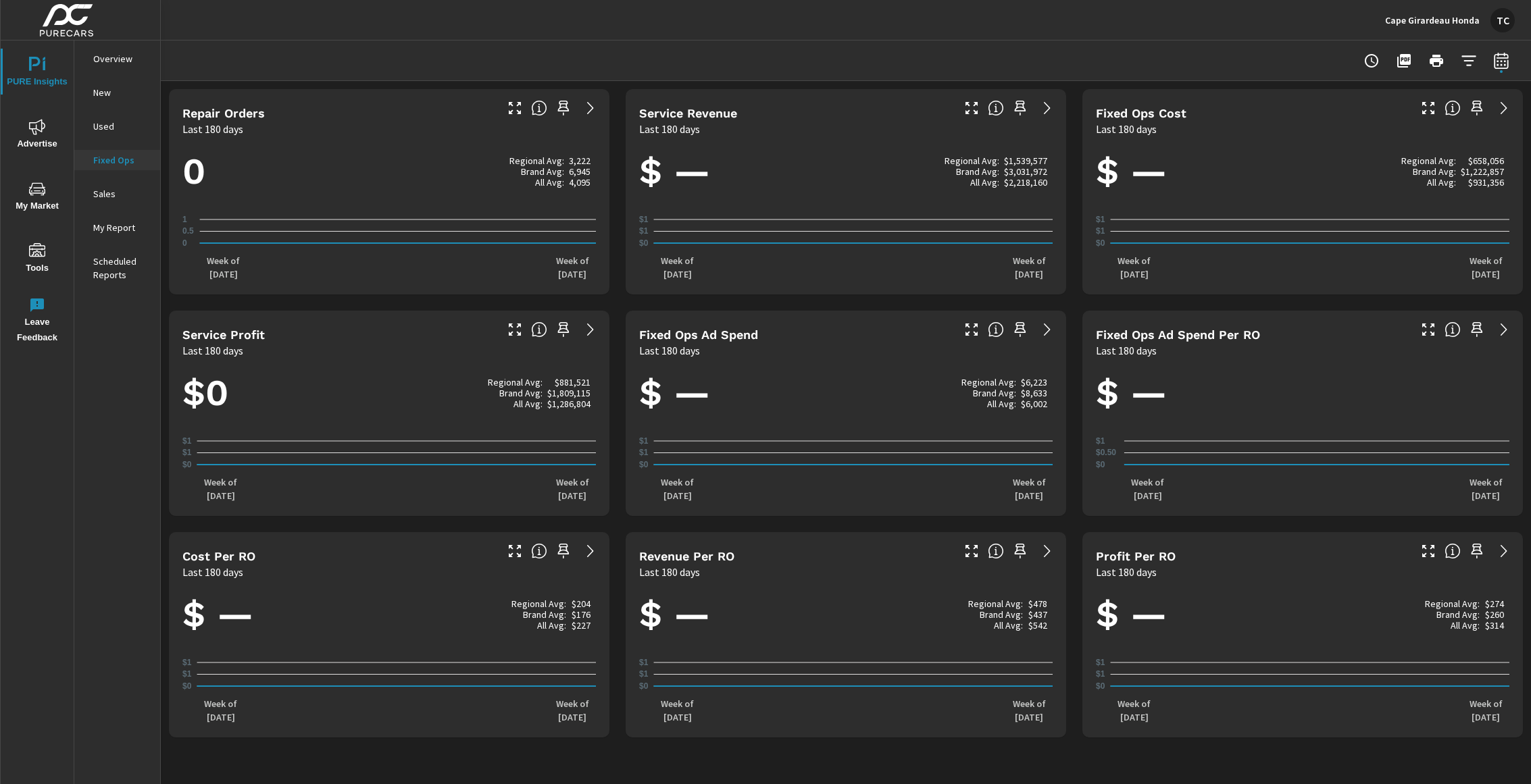
click at [104, 120] on p "Used" at bounding box center [121, 126] width 56 height 14
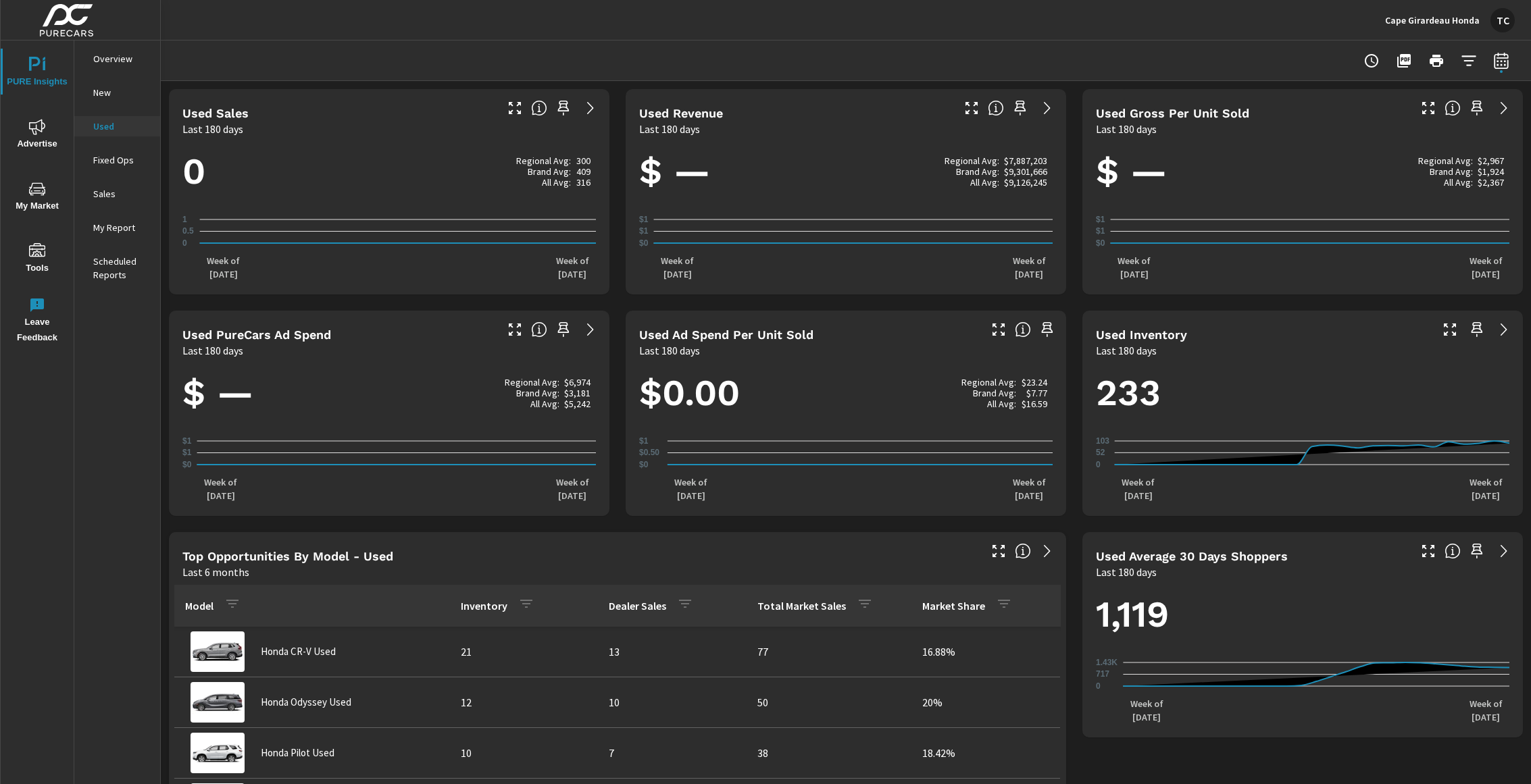
click at [1499, 23] on div "TC" at bounding box center [1502, 20] width 24 height 24
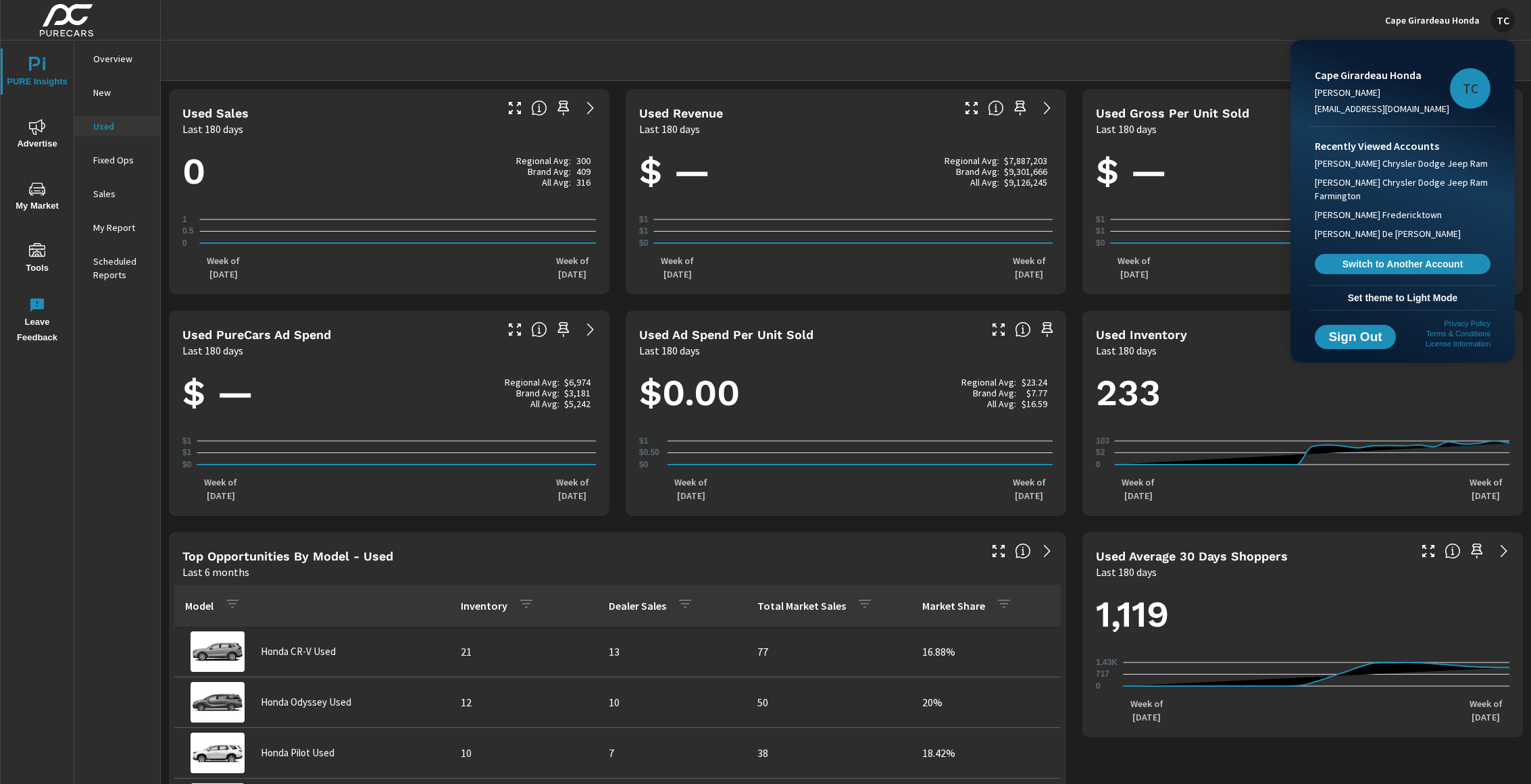
click at [1471, 20] on div at bounding box center [765, 392] width 1531 height 784
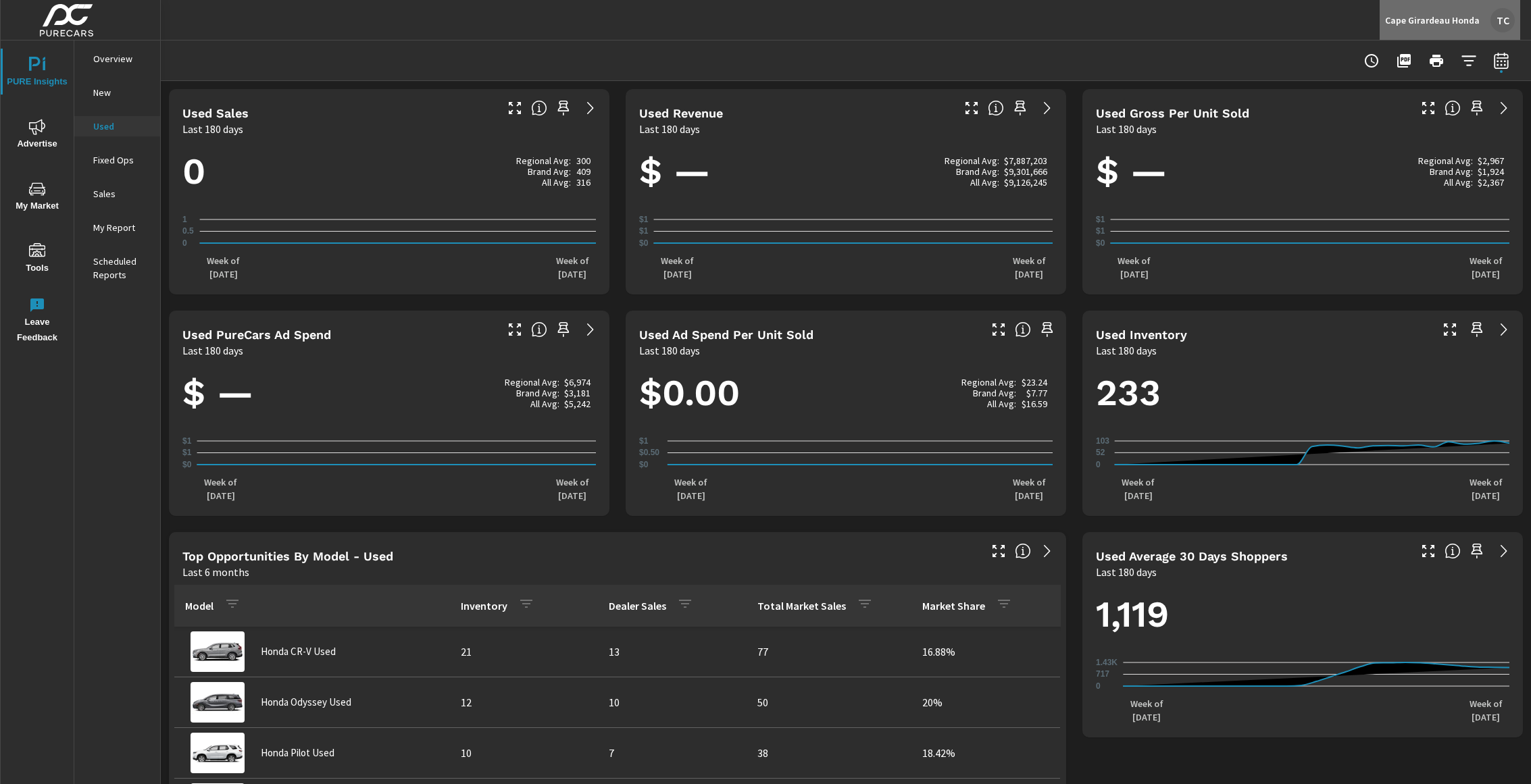
click at [1499, 14] on div "TC" at bounding box center [1502, 20] width 24 height 24
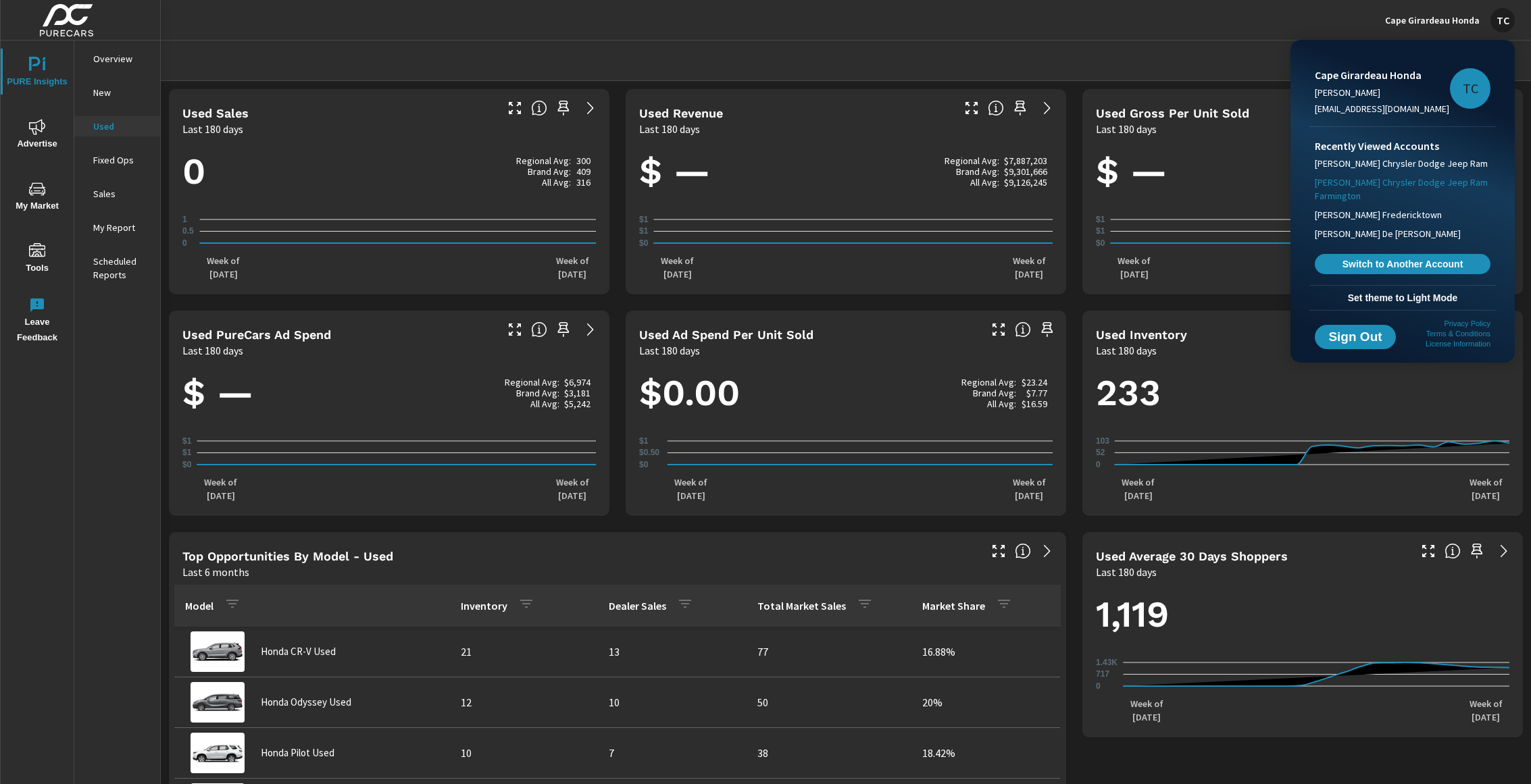
click at [1339, 192] on span "[PERSON_NAME] Chrysler Dodge Jeep Ram Farmington" at bounding box center [1402, 189] width 176 height 27
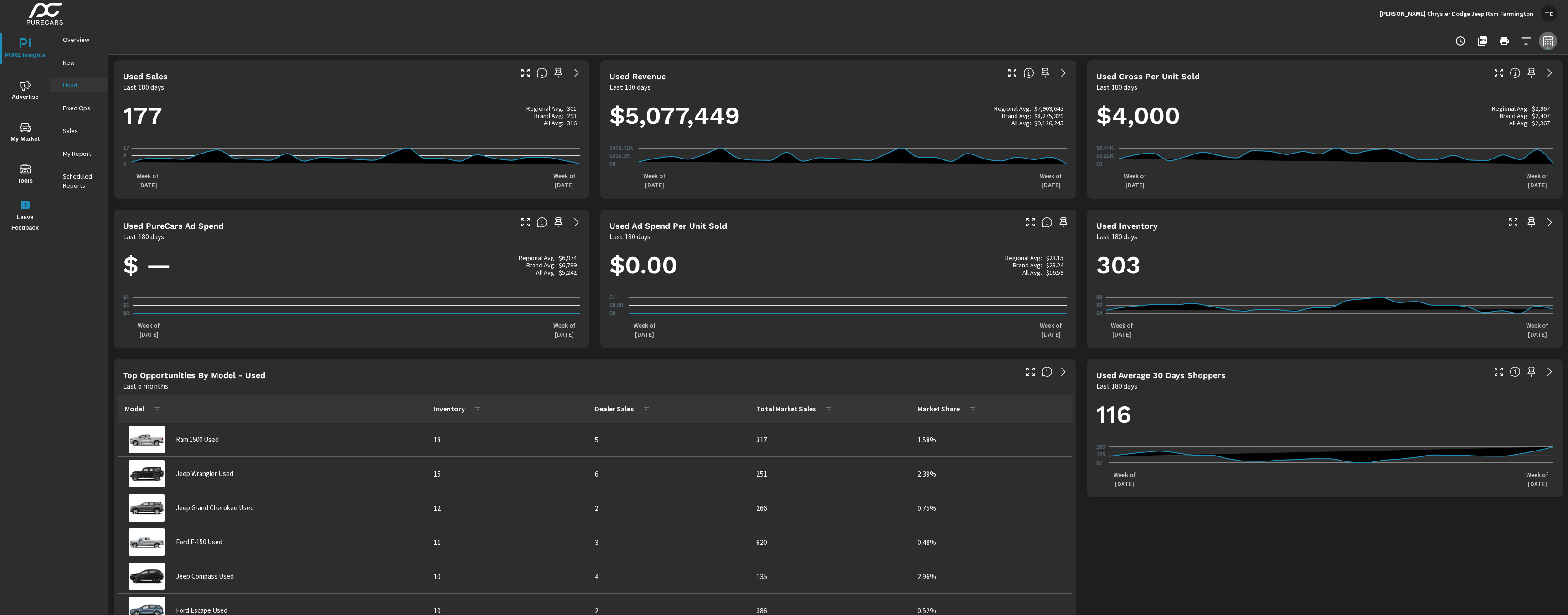
click at [1032, 41] on icon "button" at bounding box center [1548, 43] width 6 height 4
select select "Last 30 days"
click at [1032, 129] on span "Apply" at bounding box center [1455, 129] width 37 height 9
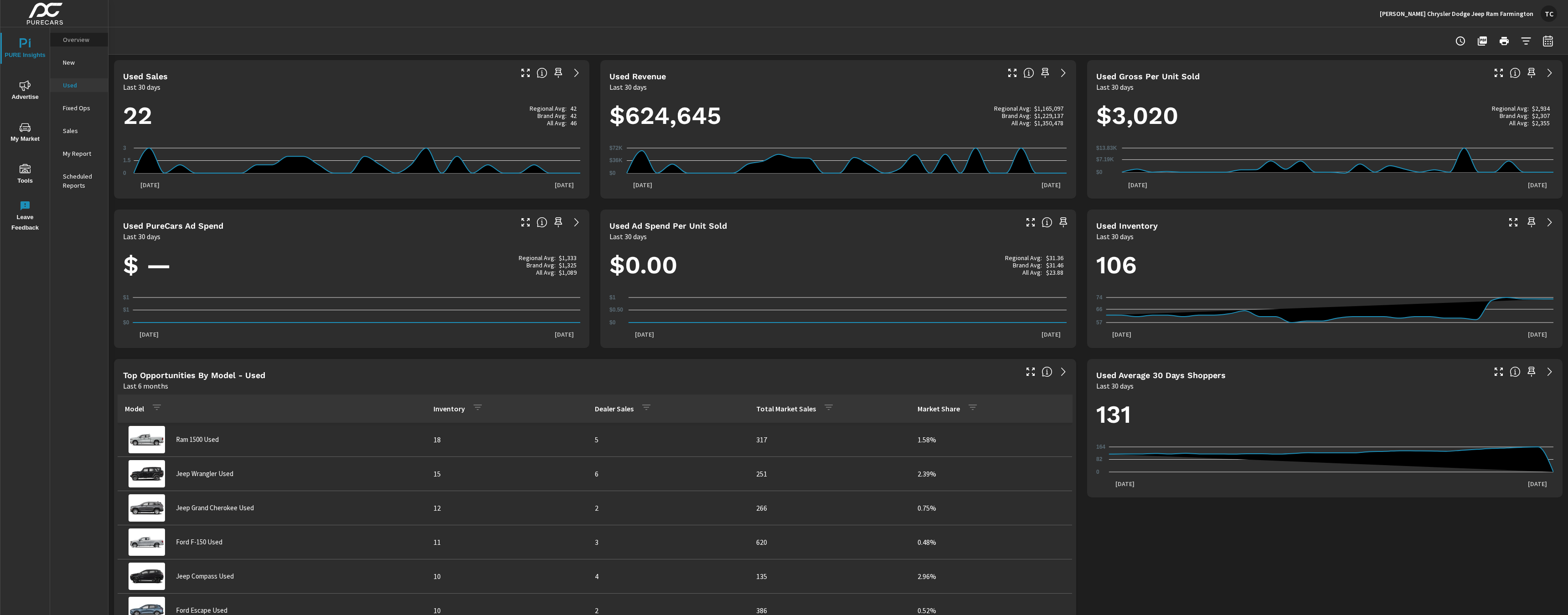
click at [81, 44] on div "Overview" at bounding box center [79, 40] width 58 height 13
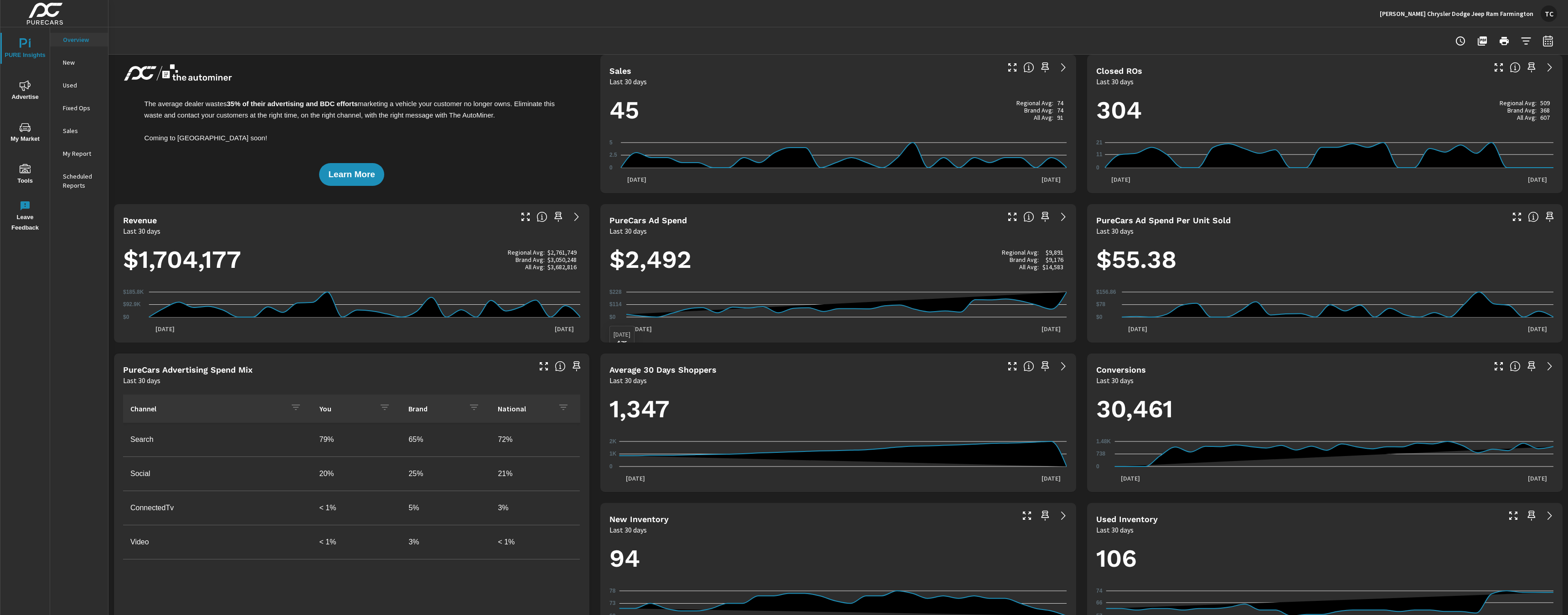
scroll to position [8, 0]
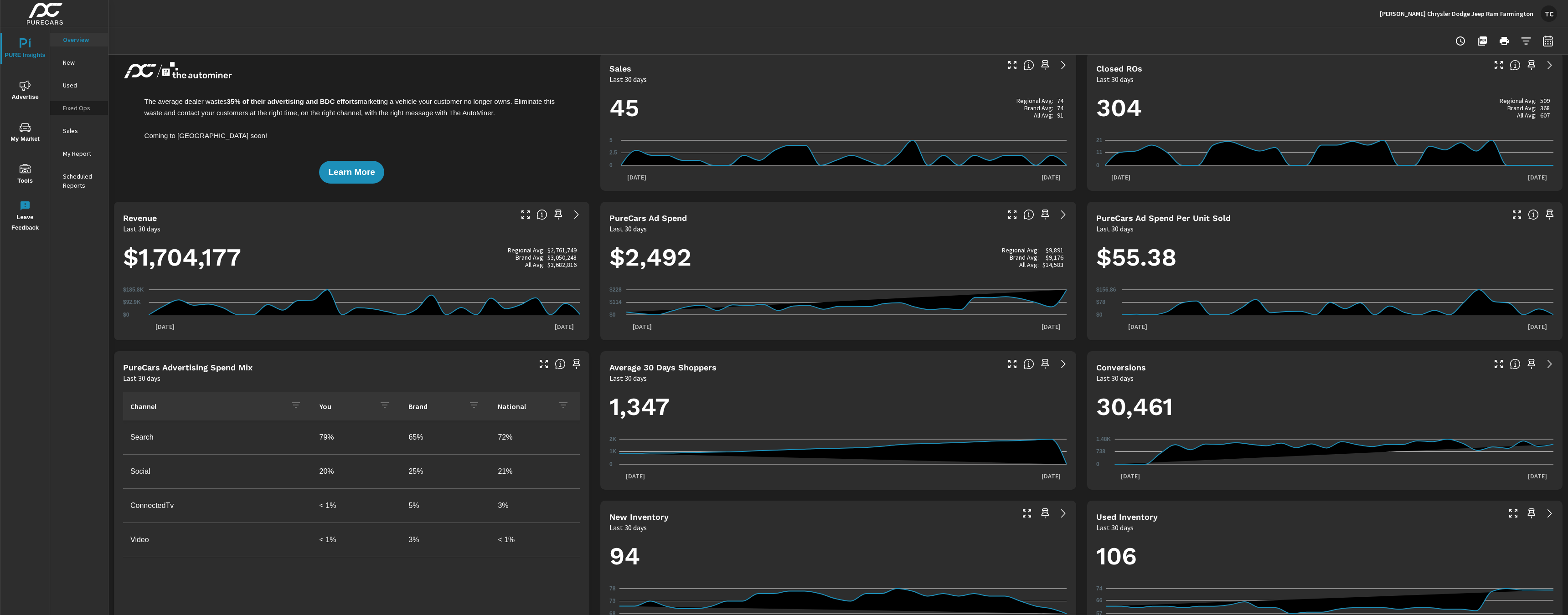
click at [82, 109] on p "Fixed Ops" at bounding box center [82, 108] width 38 height 9
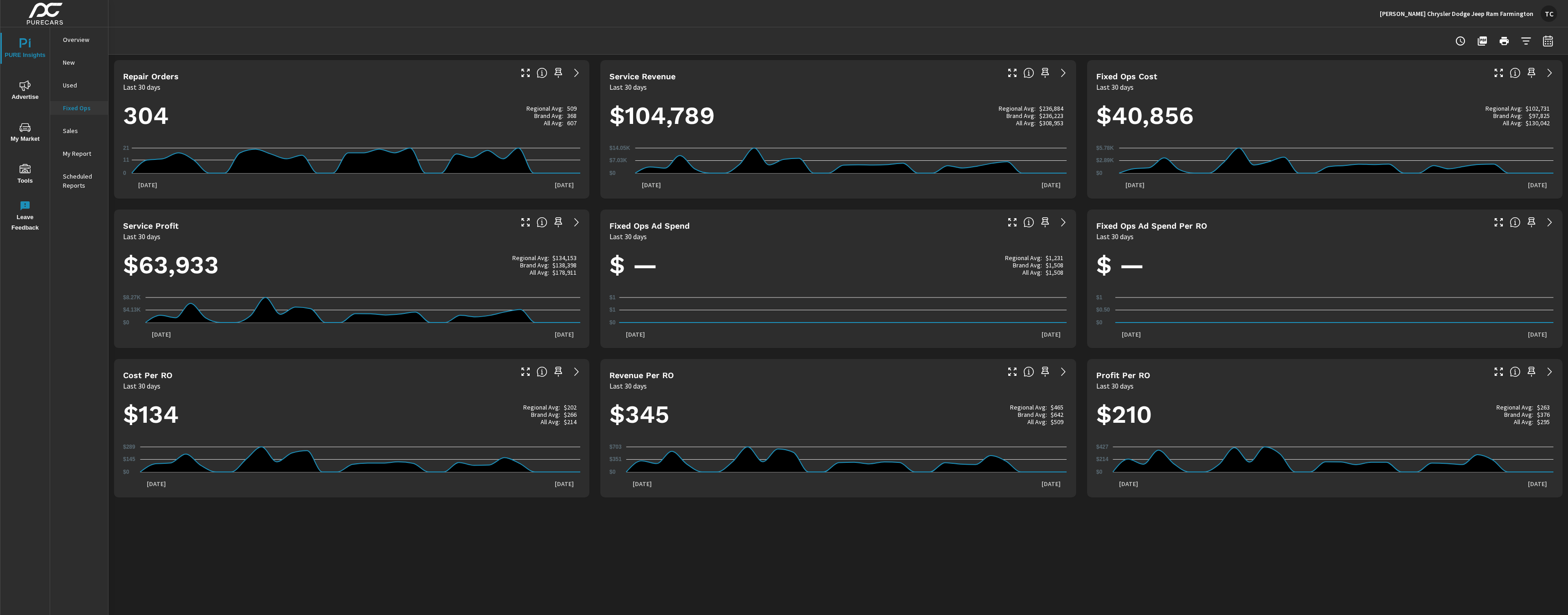
click at [73, 60] on p "New" at bounding box center [82, 62] width 38 height 9
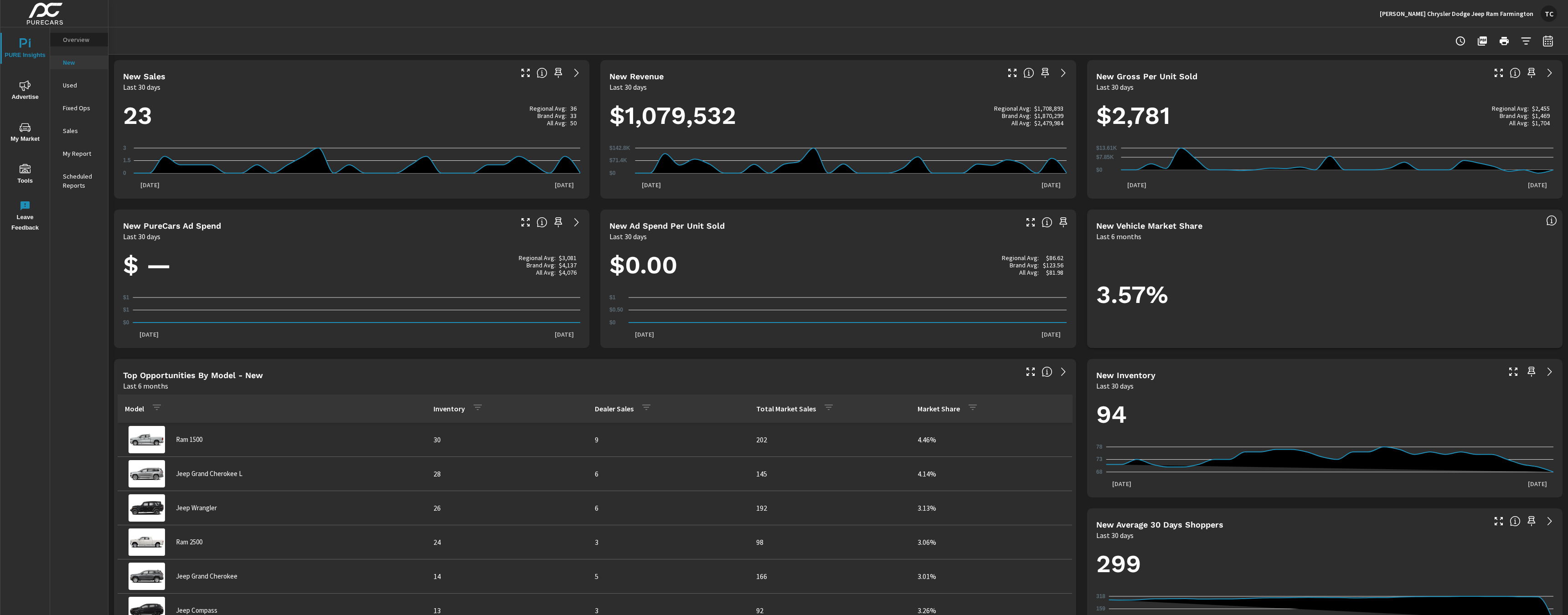
click at [80, 38] on p "Overview" at bounding box center [82, 40] width 38 height 9
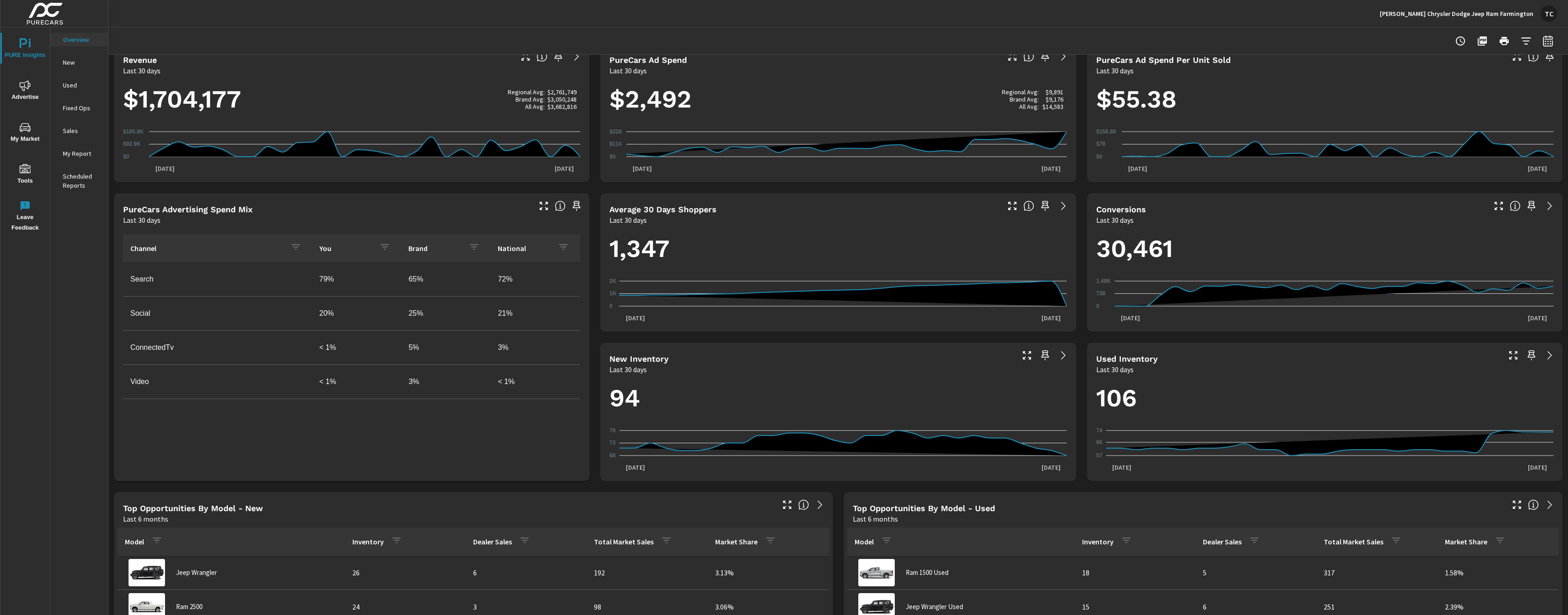
scroll to position [164, 0]
drag, startPoint x: 663, startPoint y: 249, endPoint x: 614, endPoint y: 249, distance: 49.0
click at [614, 249] on h1 "1,347" at bounding box center [838, 251] width 457 height 31
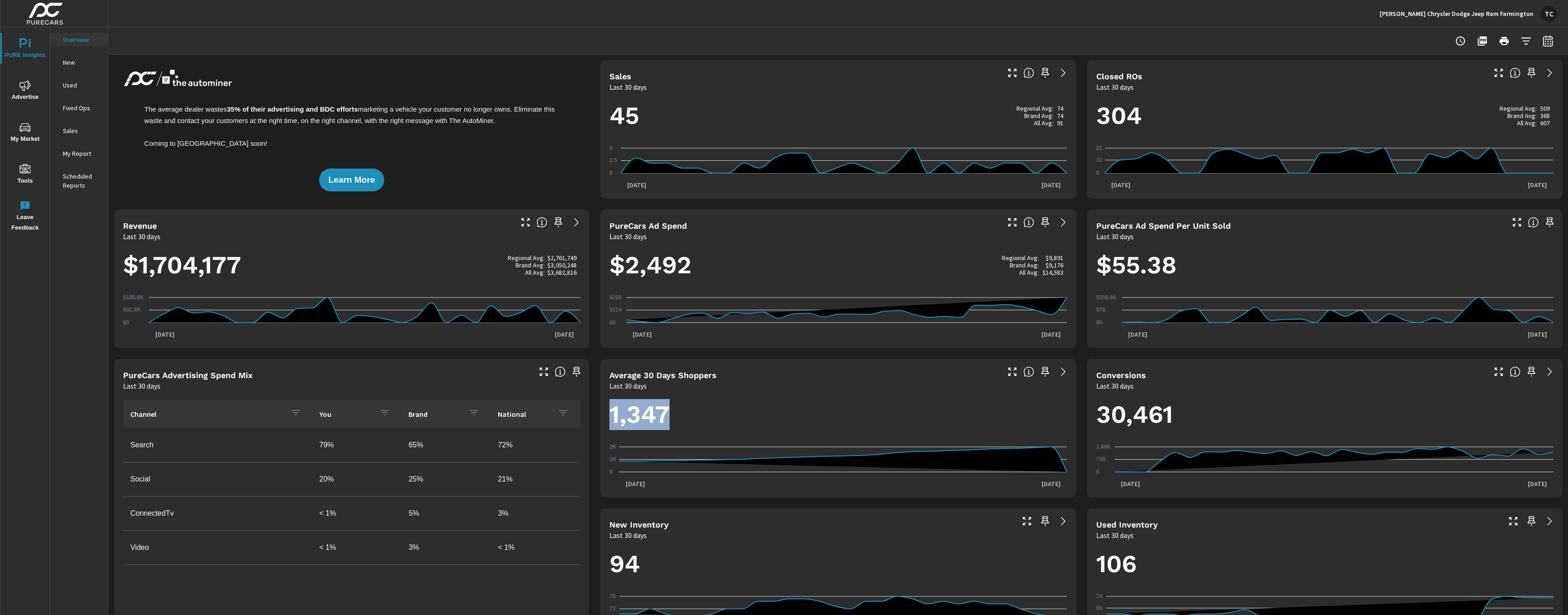
scroll to position [0, 0]
click at [1032, 12] on p "[PERSON_NAME] Chrysler Dodge Jeep Ram Farmington" at bounding box center [1457, 13] width 153 height 8
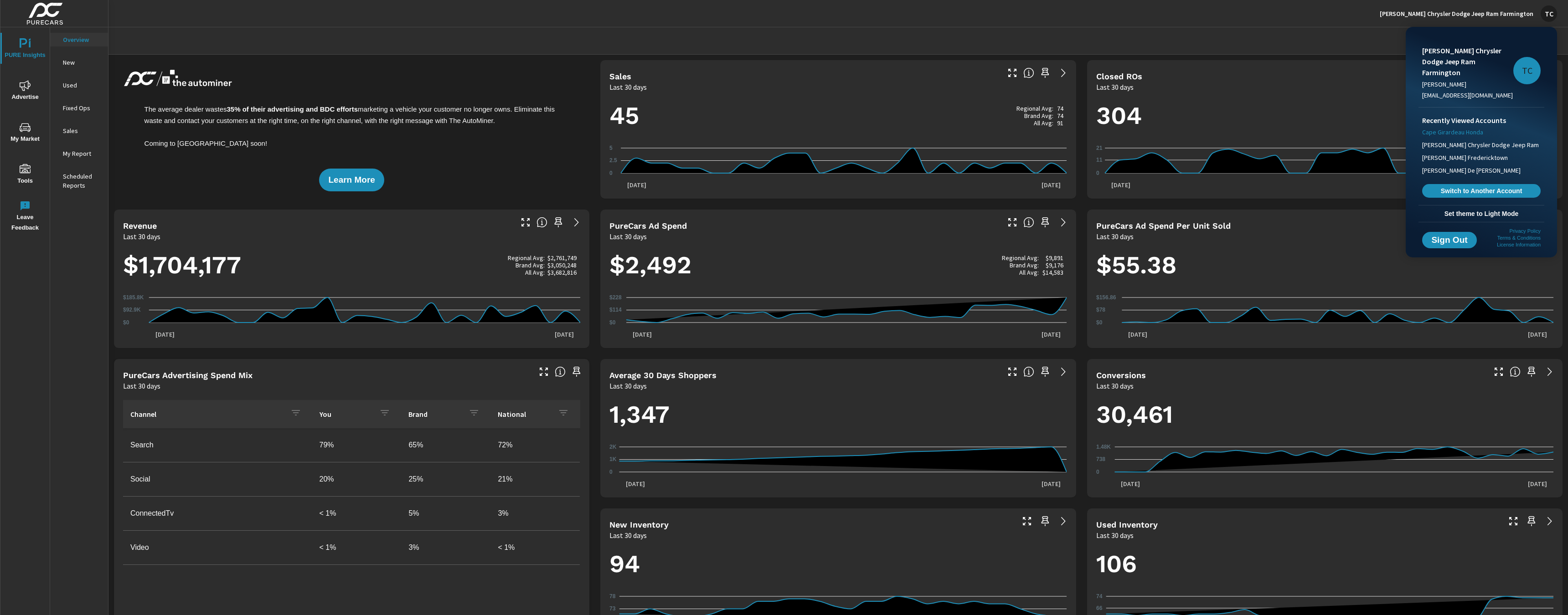
click at [1032, 128] on span "Cape Girardeau Honda" at bounding box center [1452, 132] width 61 height 9
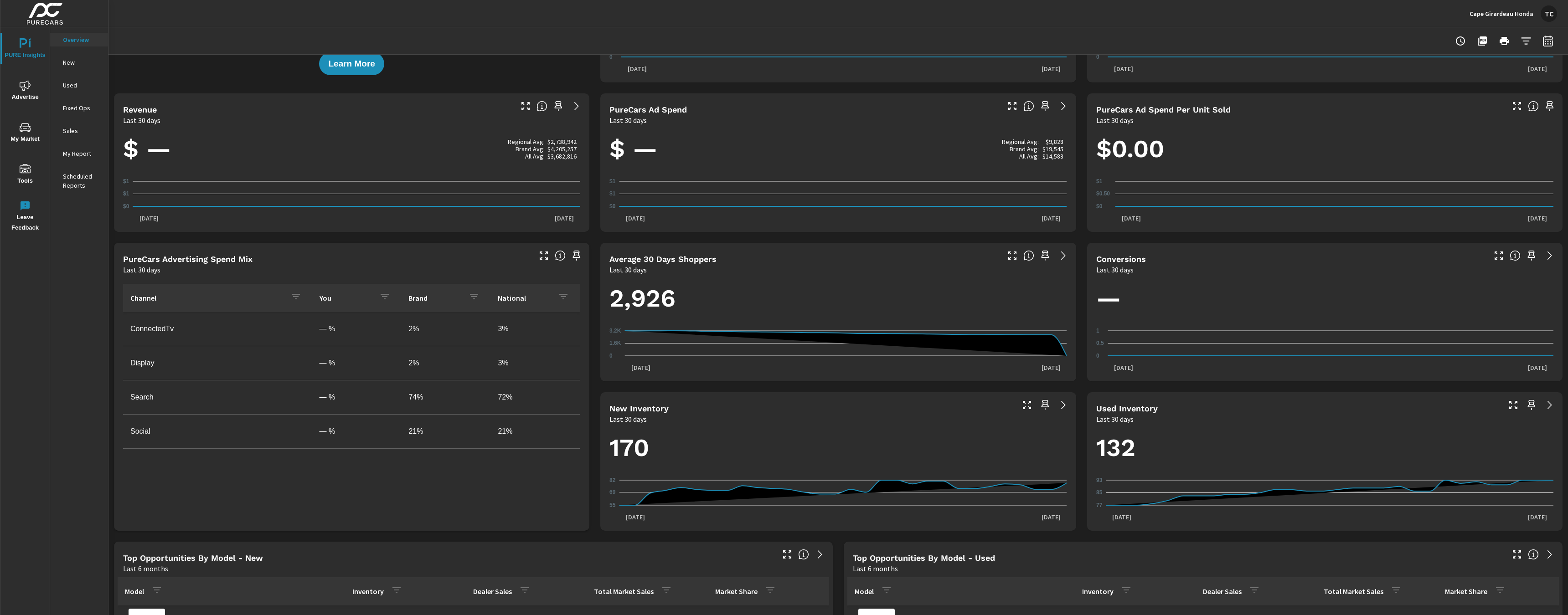
scroll to position [115, 0]
drag, startPoint x: 609, startPoint y: 301, endPoint x: 685, endPoint y: 301, distance: 76.0
click at [685, 301] on h1 "2,926" at bounding box center [838, 299] width 457 height 31
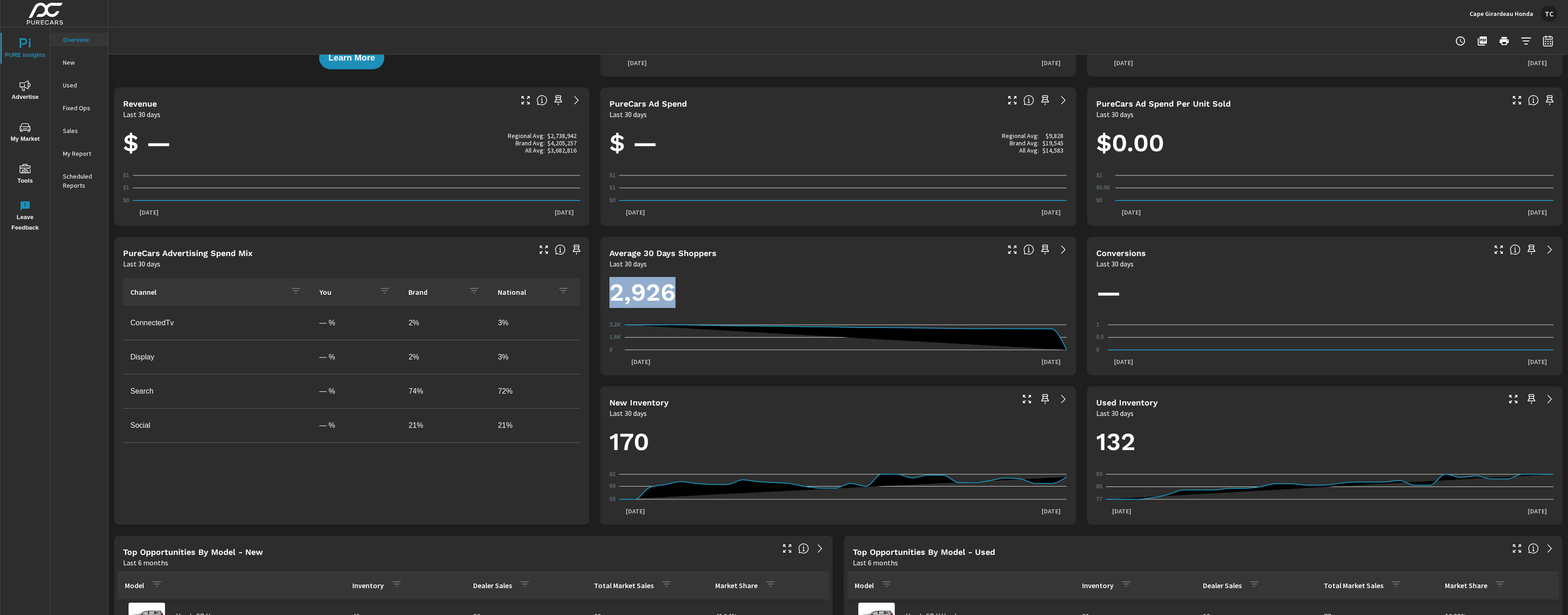
scroll to position [122, 0]
click at [671, 294] on h1 "2,926" at bounding box center [838, 292] width 457 height 31
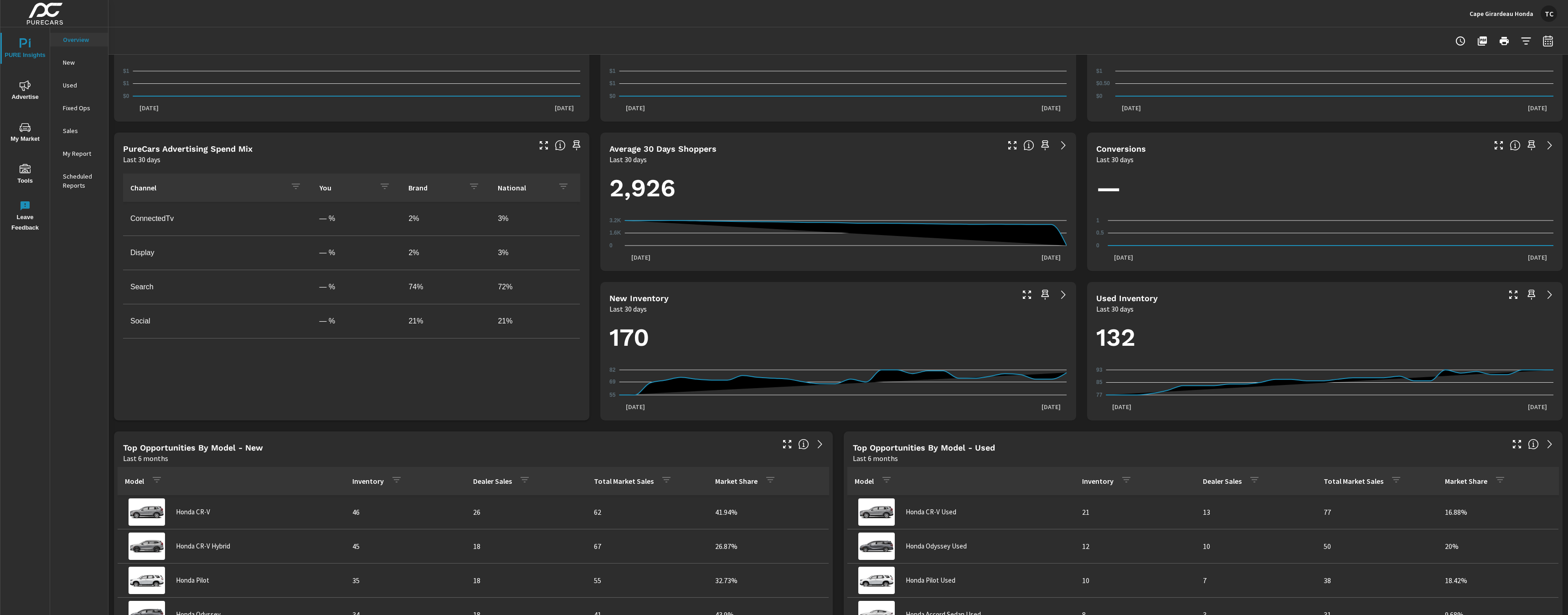
scroll to position [231, 0]
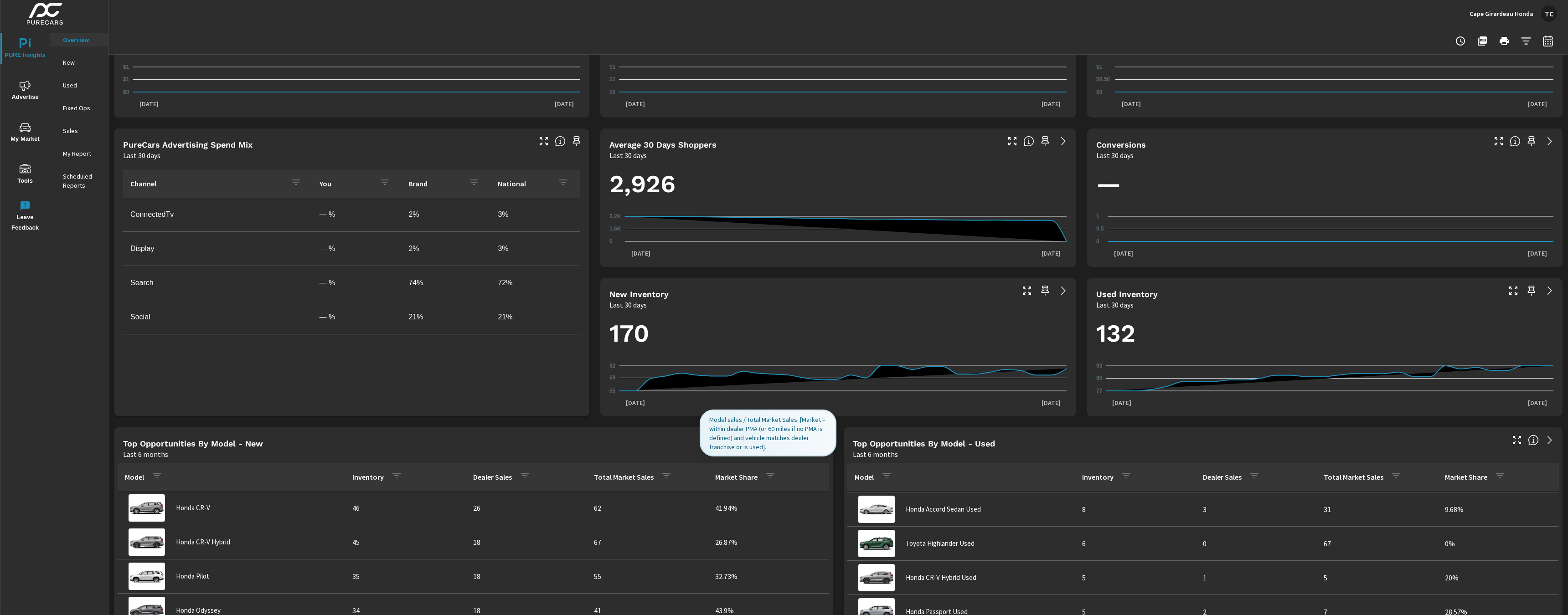
scroll to position [105, 0]
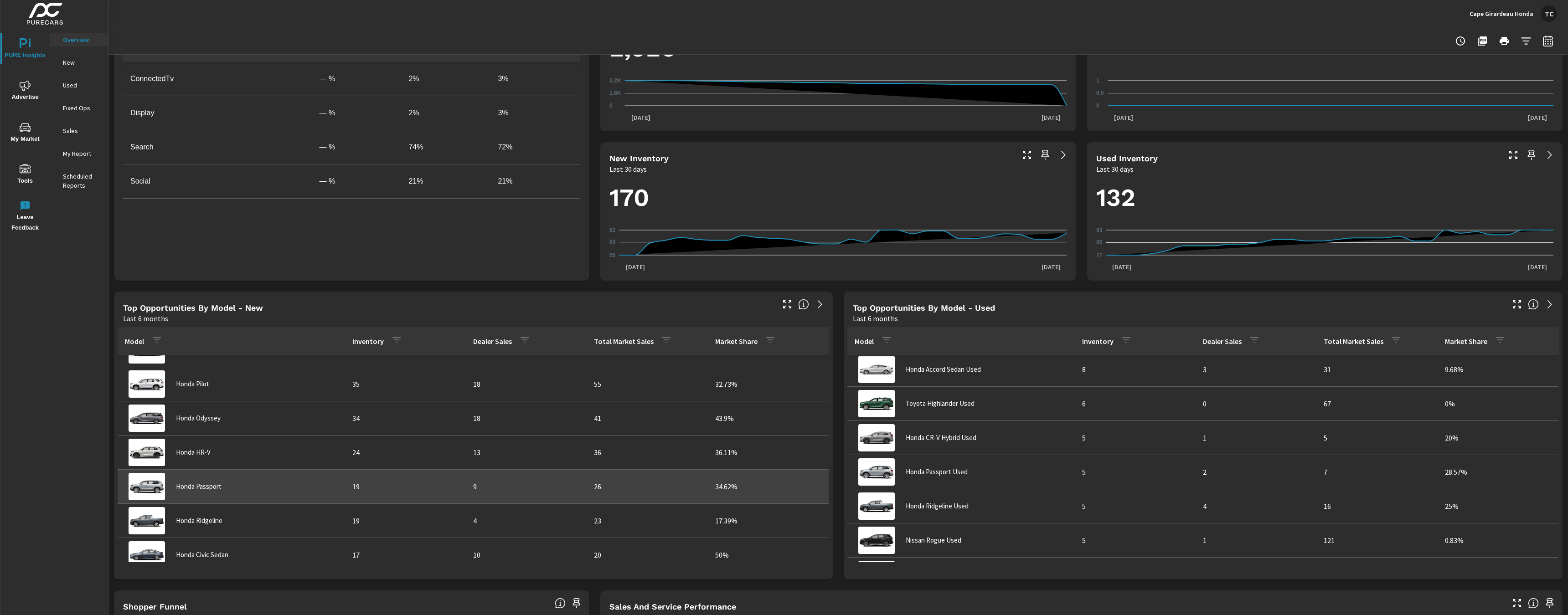
scroll to position [369, 0]
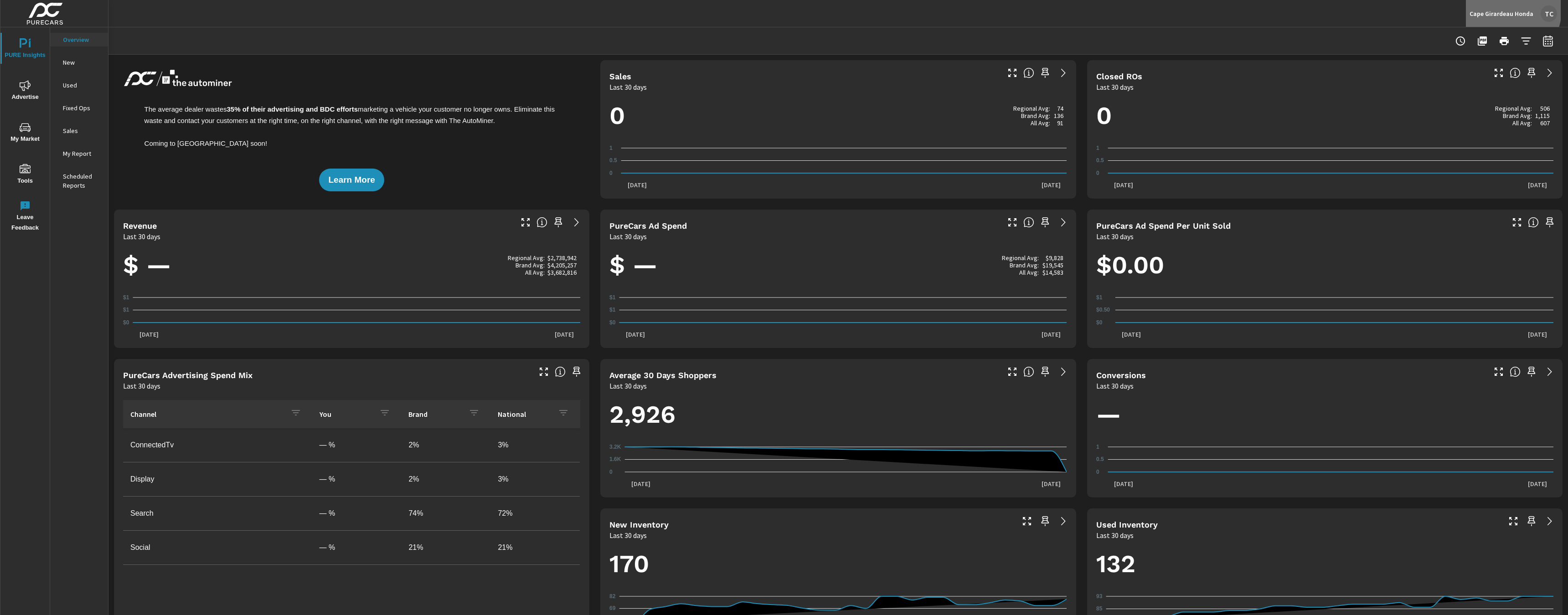
click at [1032, 10] on p "Cape Girardeau Honda" at bounding box center [1501, 13] width 64 height 8
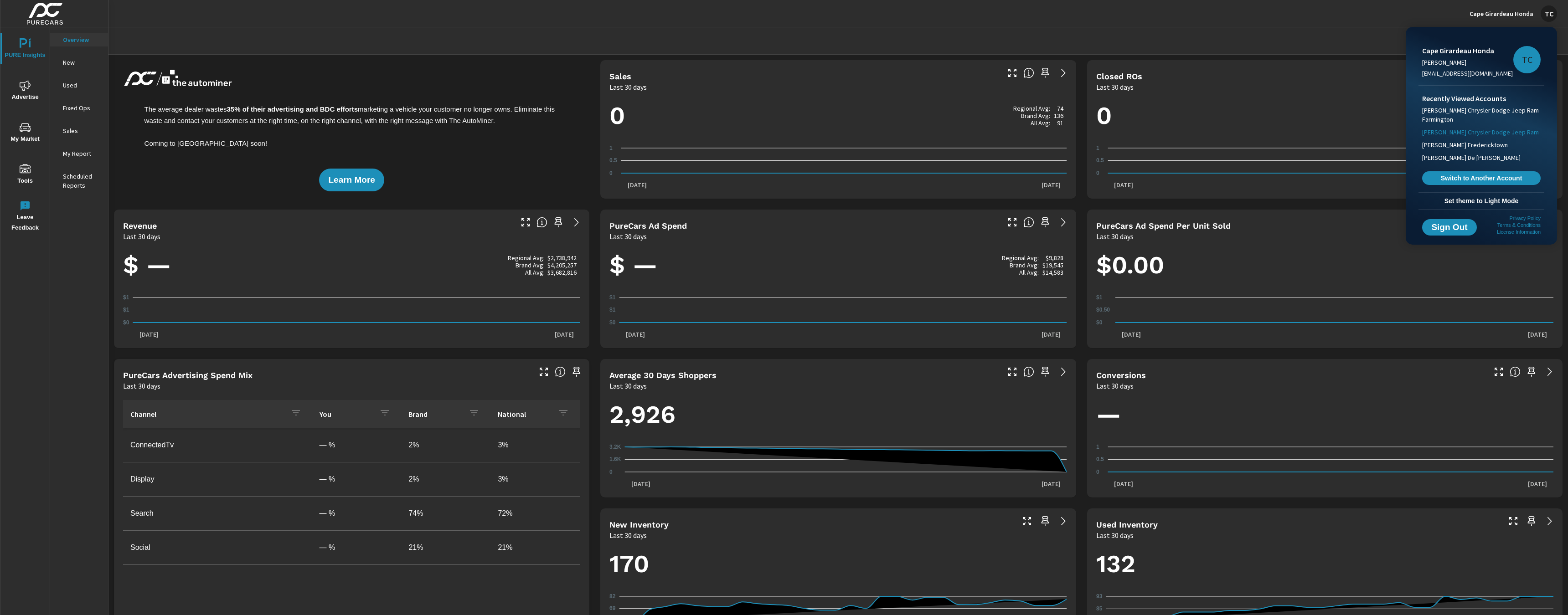
click at [1032, 134] on span "[PERSON_NAME] Chrysler Dodge Jeep Ram" at bounding box center [1480, 132] width 117 height 9
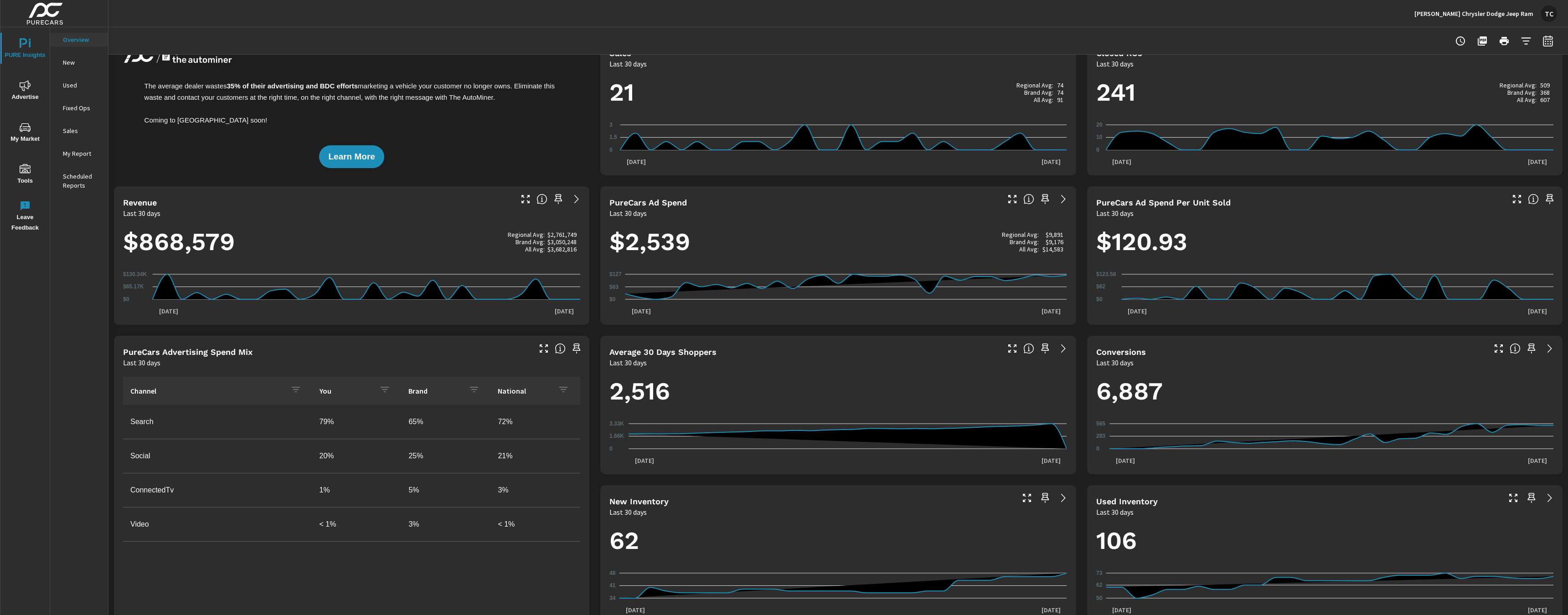
scroll to position [26, 0]
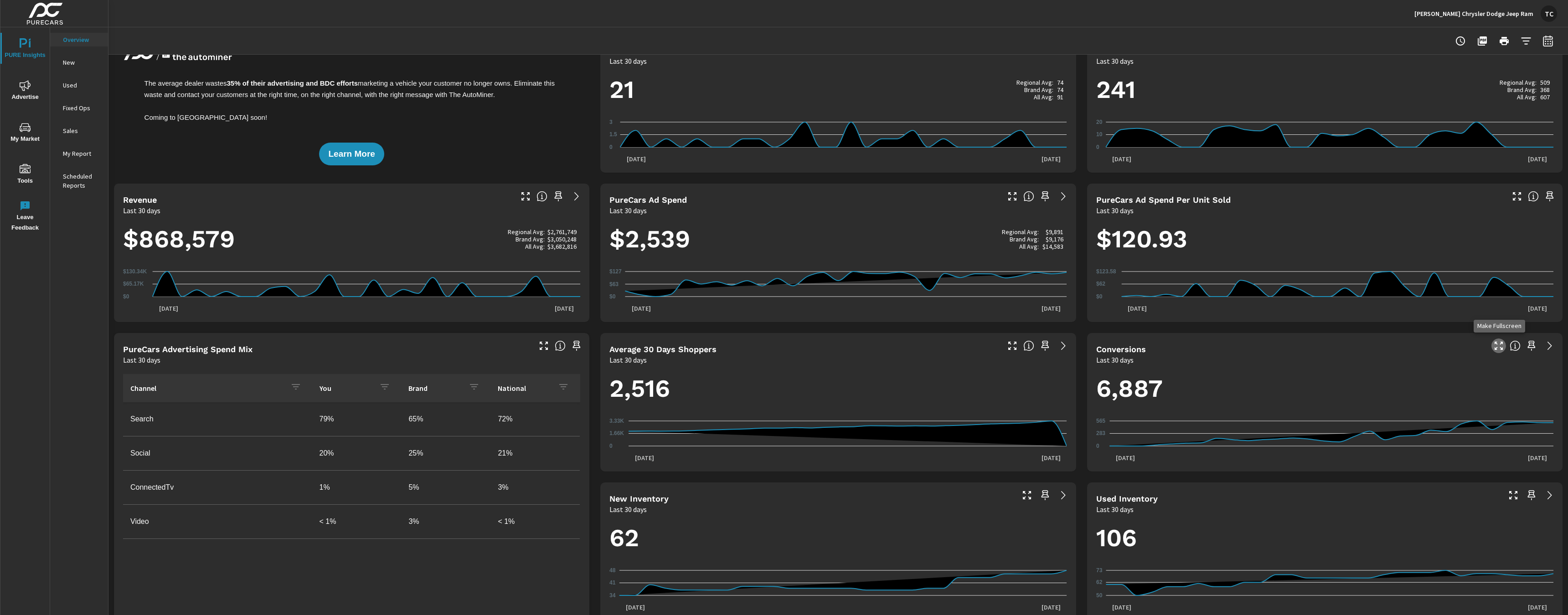
click at [1032, 345] on icon "button" at bounding box center [1499, 346] width 11 height 11
